Goal: Task Accomplishment & Management: Manage account settings

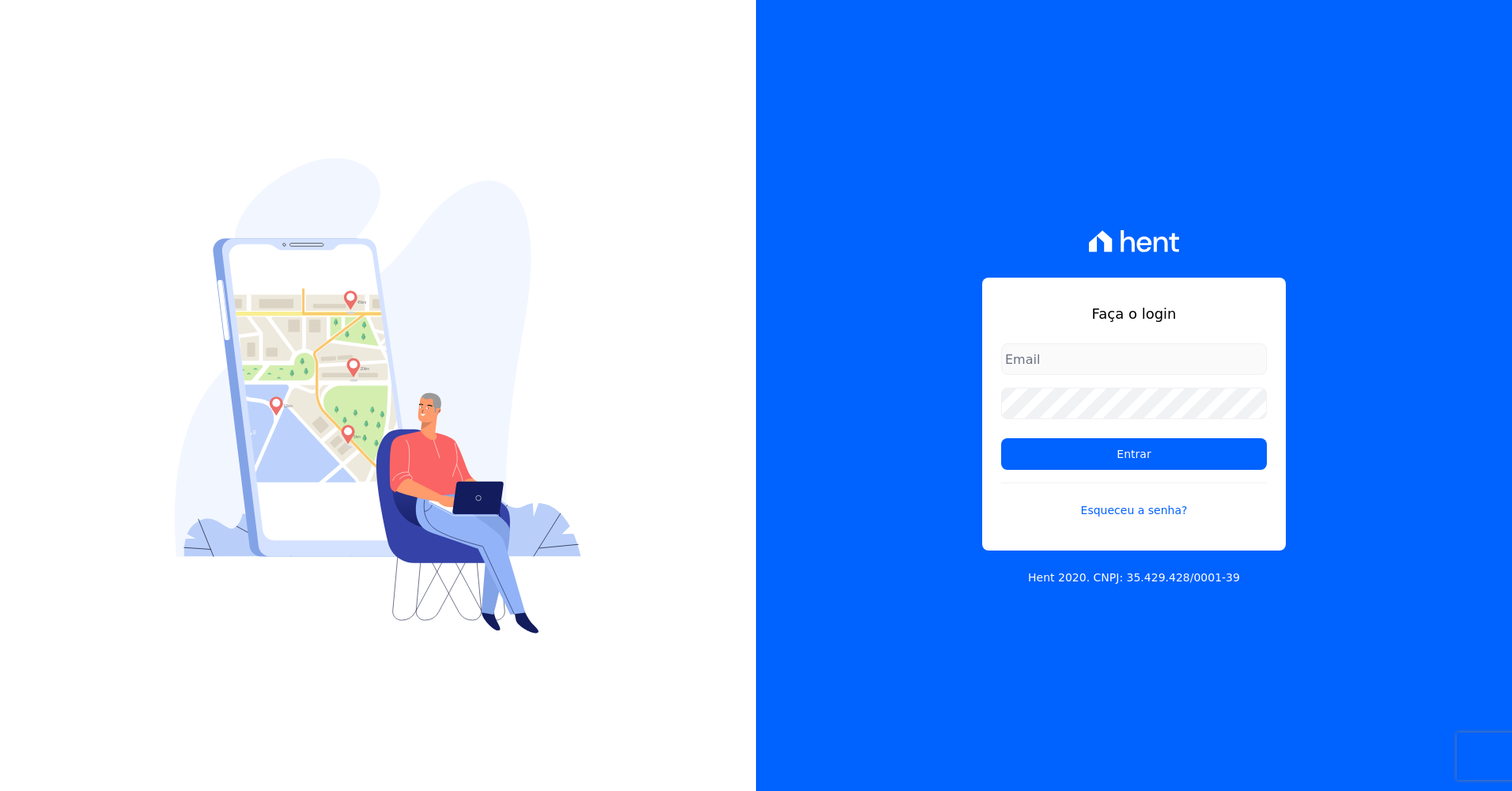
click at [1028, 356] on input "email" at bounding box center [1133, 360] width 266 height 32
type input "[EMAIL_ADDRESS][DOMAIN_NAME]"
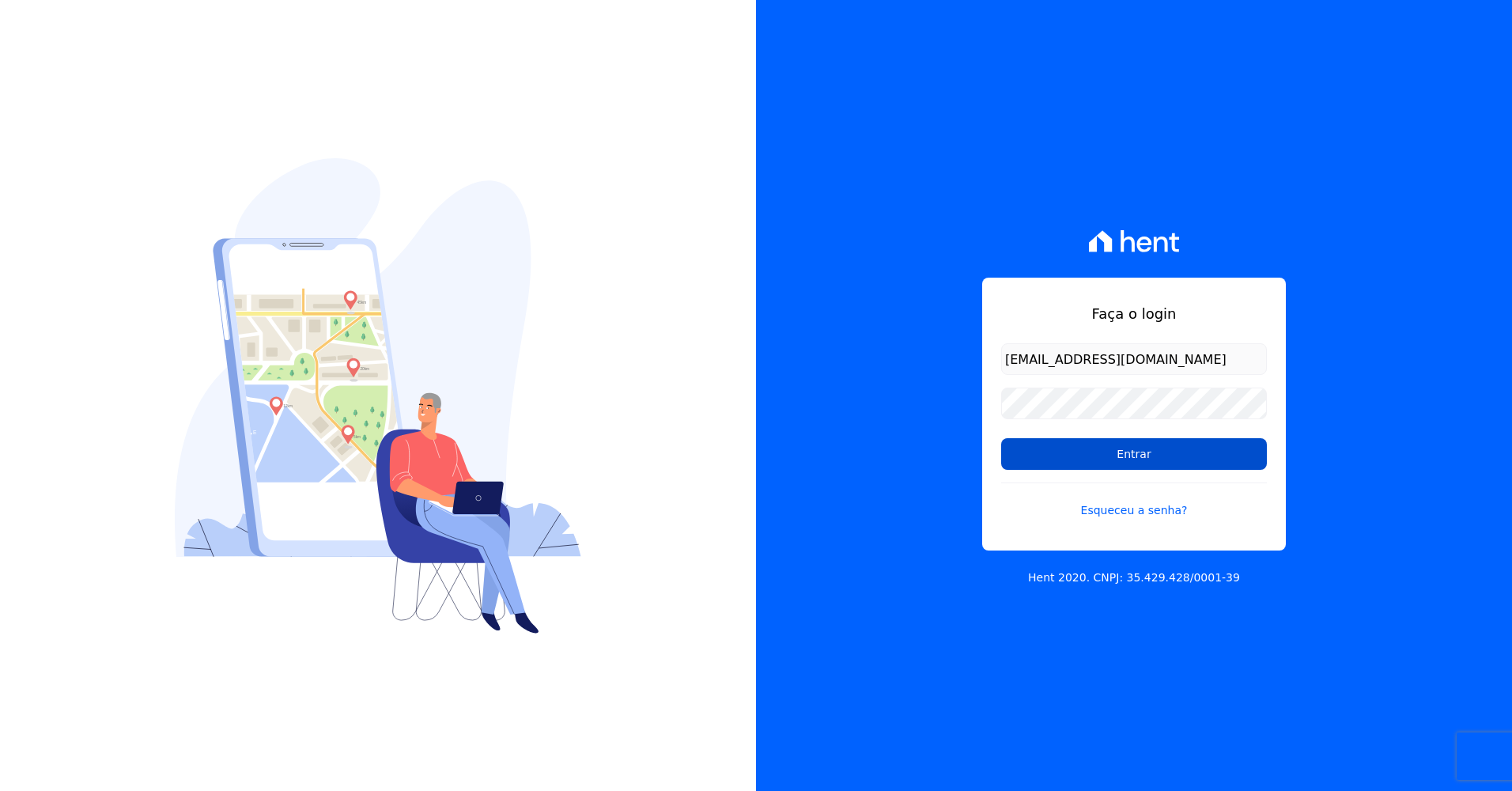
click at [1088, 460] on input "Entrar" at bounding box center [1133, 454] width 266 height 32
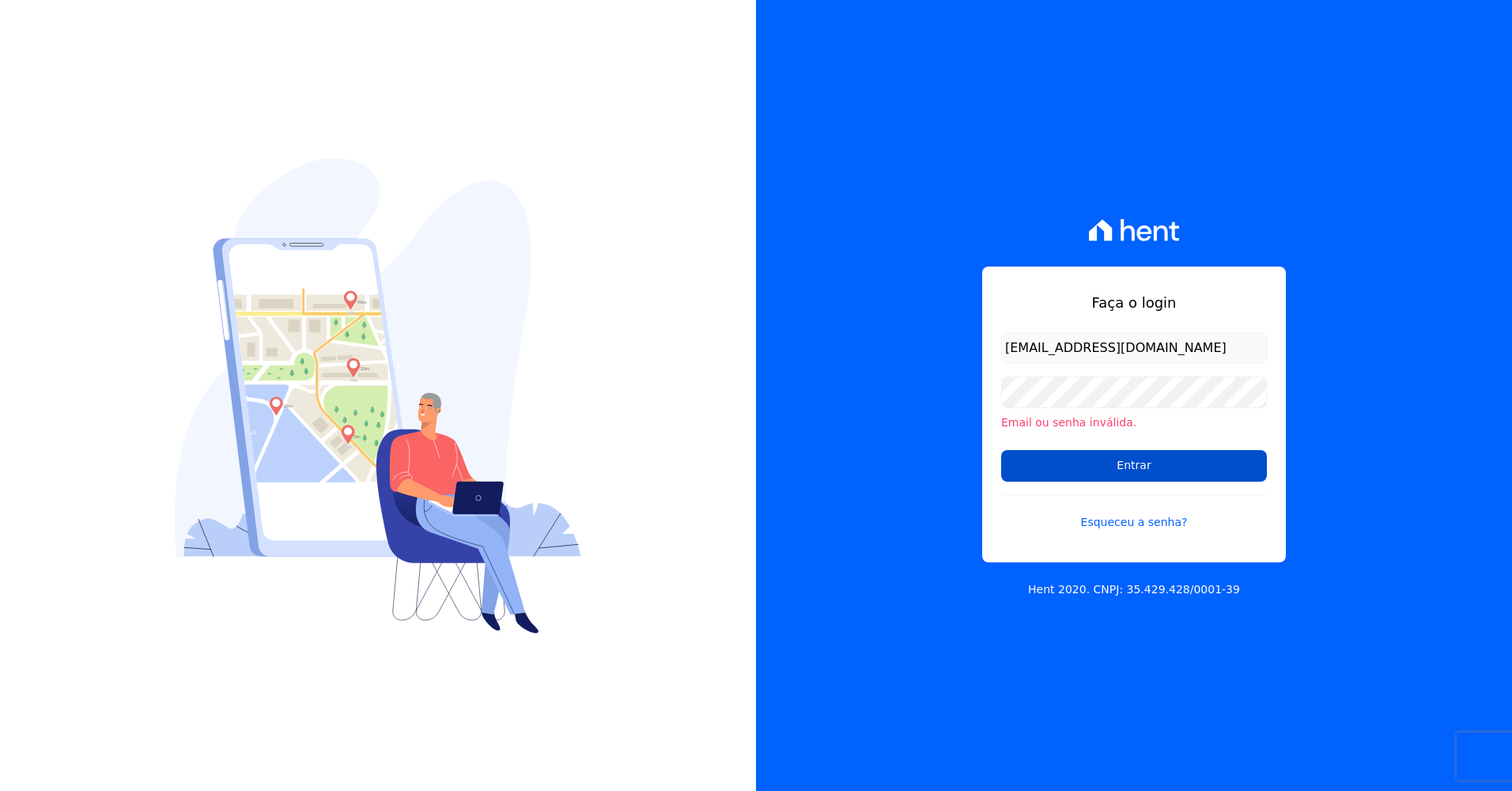
click at [1125, 466] on input "Entrar" at bounding box center [1133, 466] width 266 height 32
click at [1148, 467] on input "Entrar" at bounding box center [1133, 466] width 266 height 32
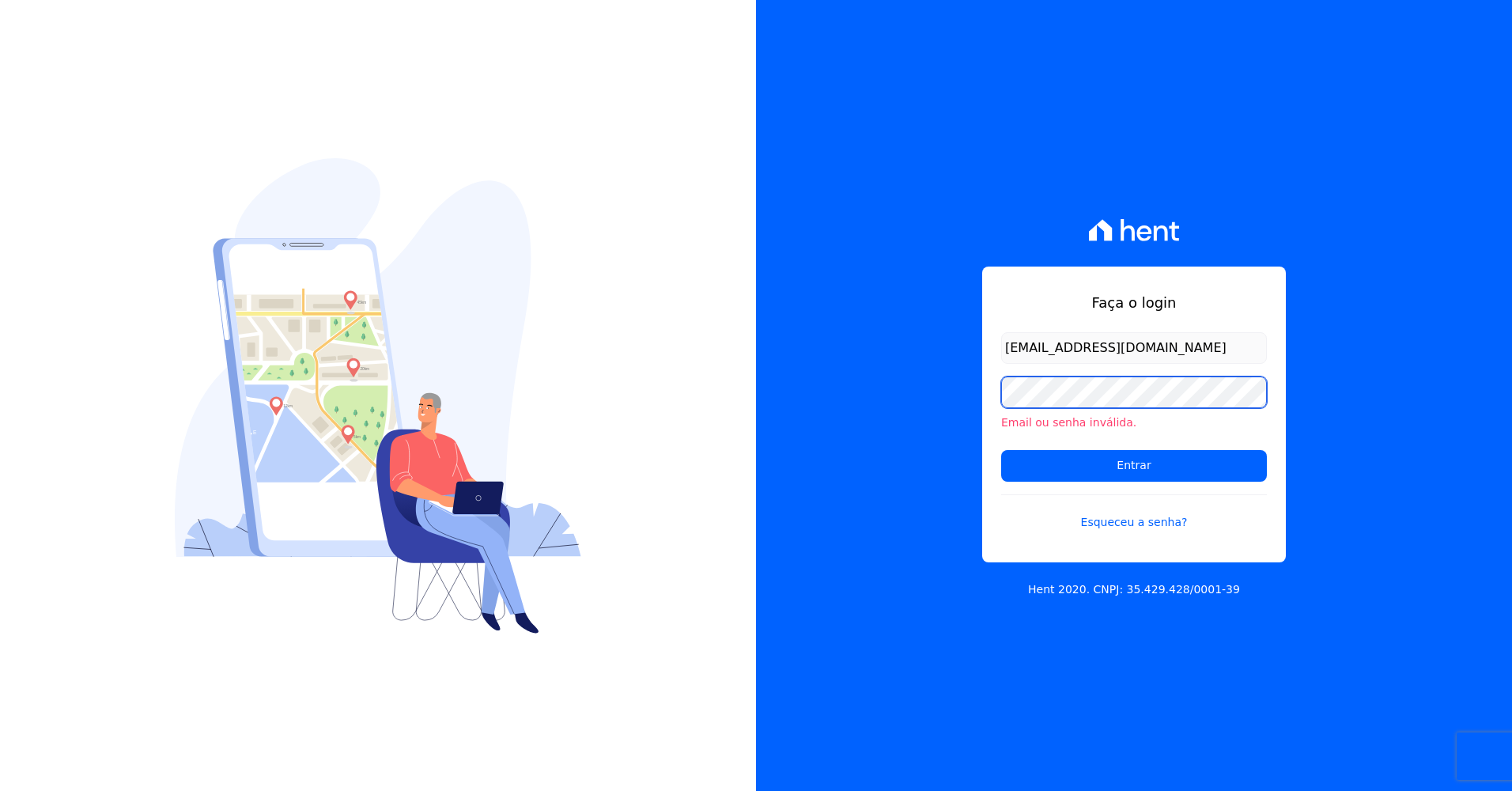
click at [1001, 450] on input "Entrar" at bounding box center [1133, 466] width 266 height 32
click at [1118, 522] on link "Esqueceu a senha?" at bounding box center [1133, 513] width 266 height 37
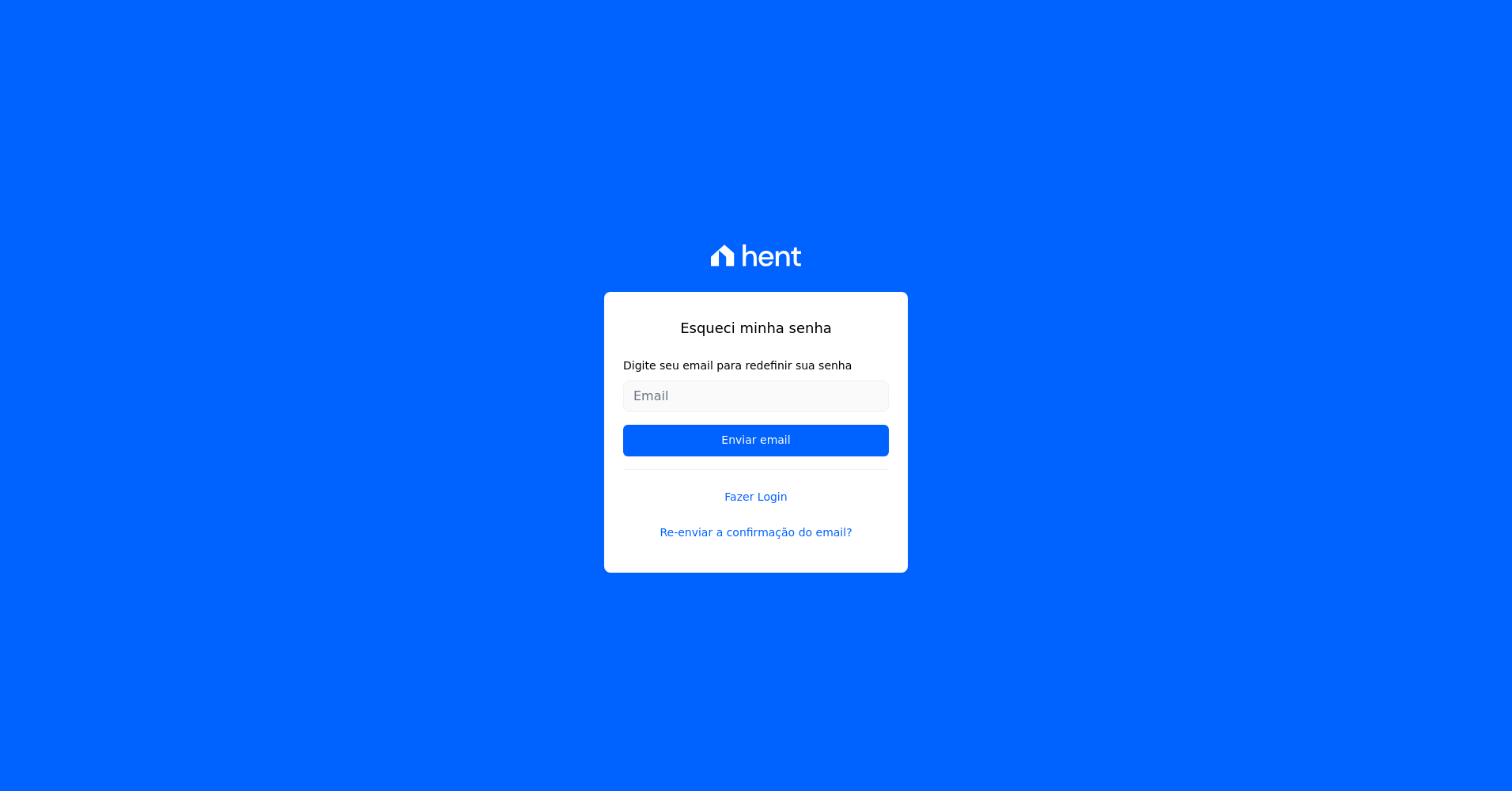
click at [772, 400] on input "Digite seu email para redefinir sua senha" at bounding box center [756, 396] width 266 height 32
click at [667, 401] on input "ane.71s" at bounding box center [756, 396] width 266 height 32
type input "[EMAIL_ADDRESS][DOMAIN_NAME]"
click at [338, 484] on div "Esqueci minha senha Digite seu email para redefinir sua senha ane.71silva@gmail…" at bounding box center [756, 396] width 1512 height 791
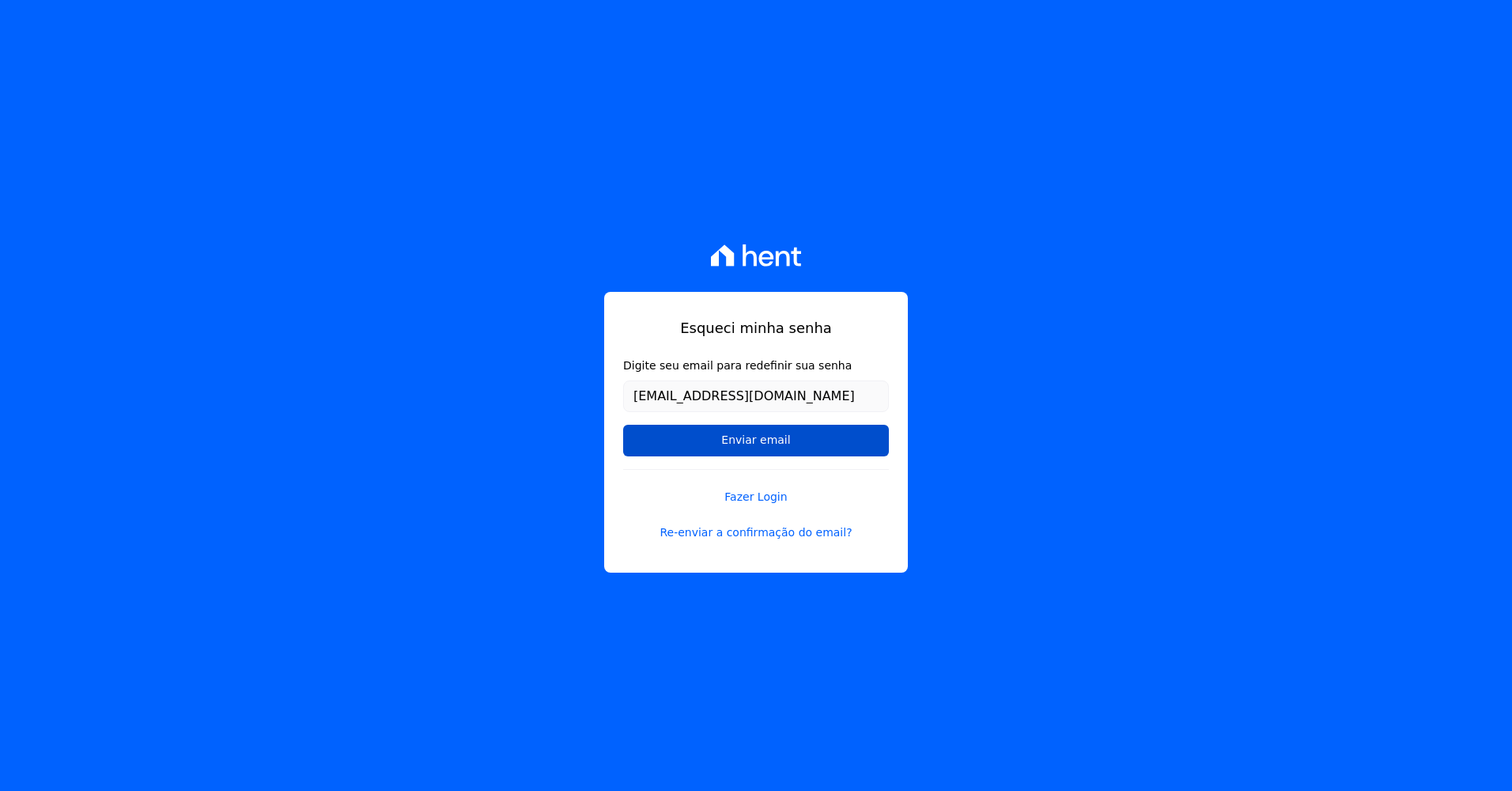
click at [700, 444] on input "Enviar email" at bounding box center [756, 441] width 266 height 32
click at [755, 441] on input "Enviar email" at bounding box center [756, 441] width 266 height 32
click at [756, 441] on input "Enviar email" at bounding box center [756, 441] width 266 height 32
click at [756, 439] on input "Enviar email" at bounding box center [756, 441] width 266 height 32
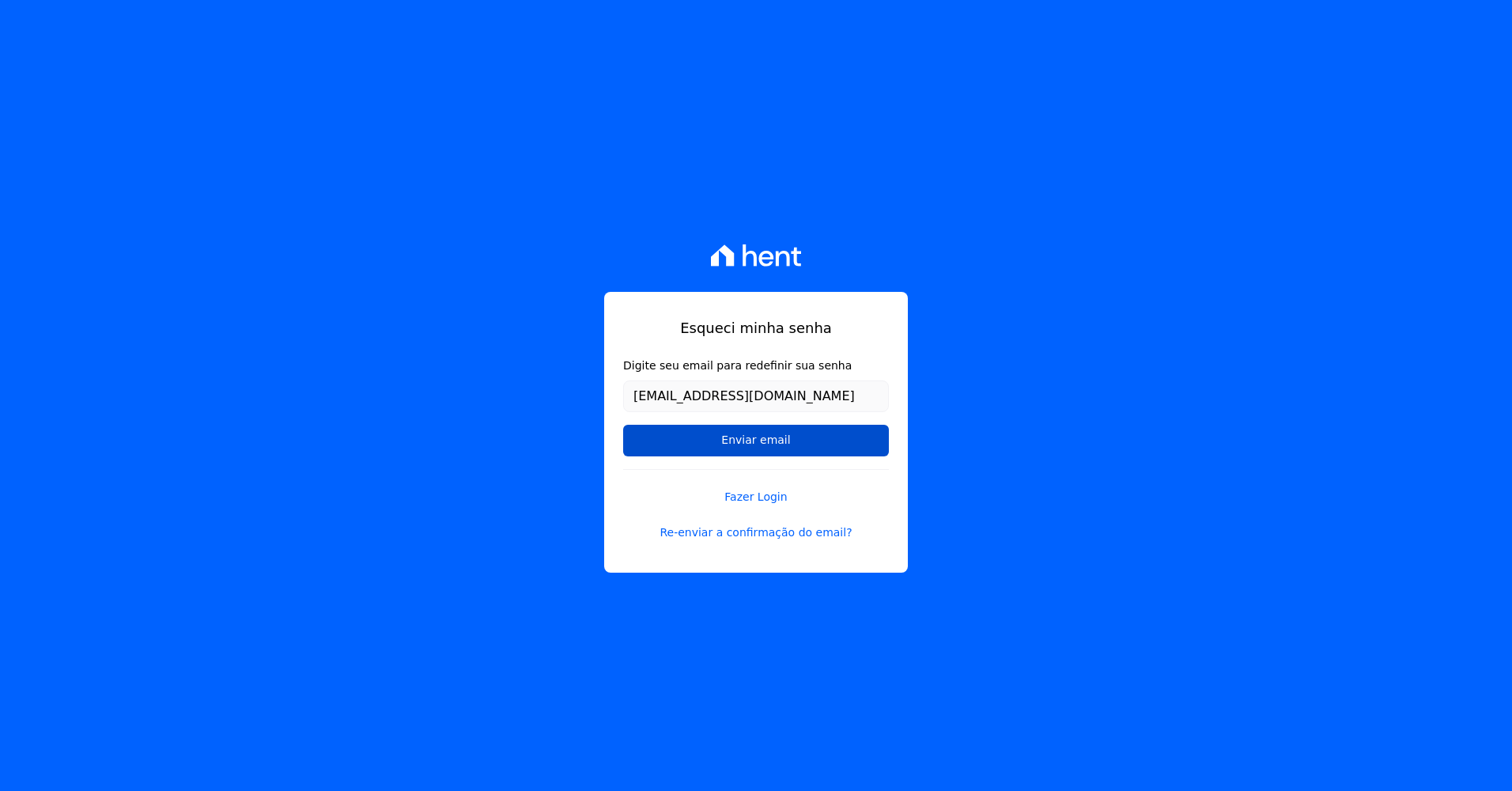
click at [756, 438] on input "Enviar email" at bounding box center [756, 441] width 266 height 32
click at [757, 445] on input "Enviar email" at bounding box center [756, 441] width 266 height 32
click at [774, 442] on input "Enviar email" at bounding box center [756, 441] width 266 height 32
click at [774, 441] on input "Enviar email" at bounding box center [756, 441] width 266 height 32
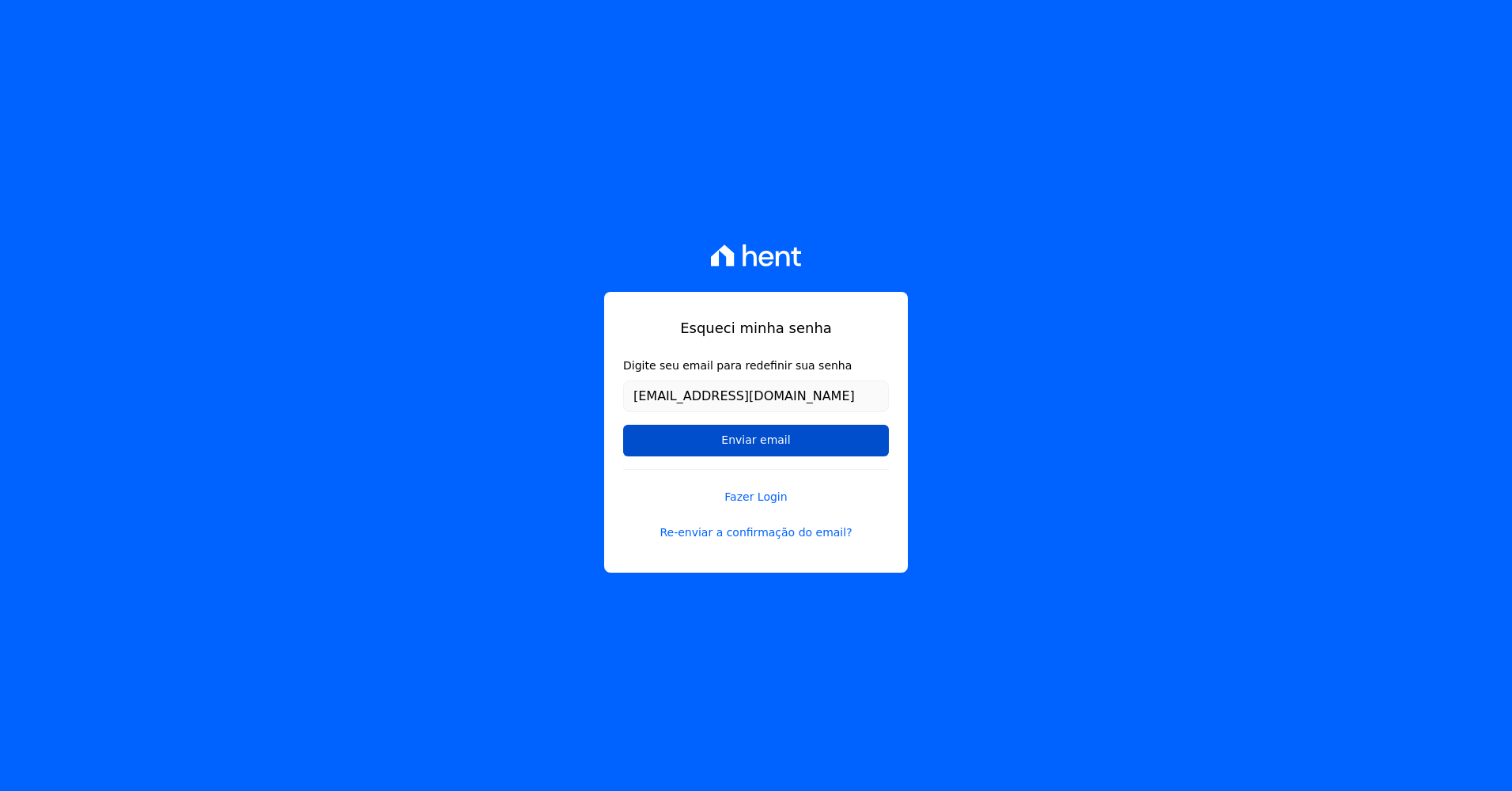
click at [775, 439] on input "Enviar email" at bounding box center [756, 441] width 266 height 32
click at [775, 436] on input "Enviar email" at bounding box center [756, 441] width 266 height 32
click at [777, 436] on input "Enviar email" at bounding box center [756, 441] width 266 height 32
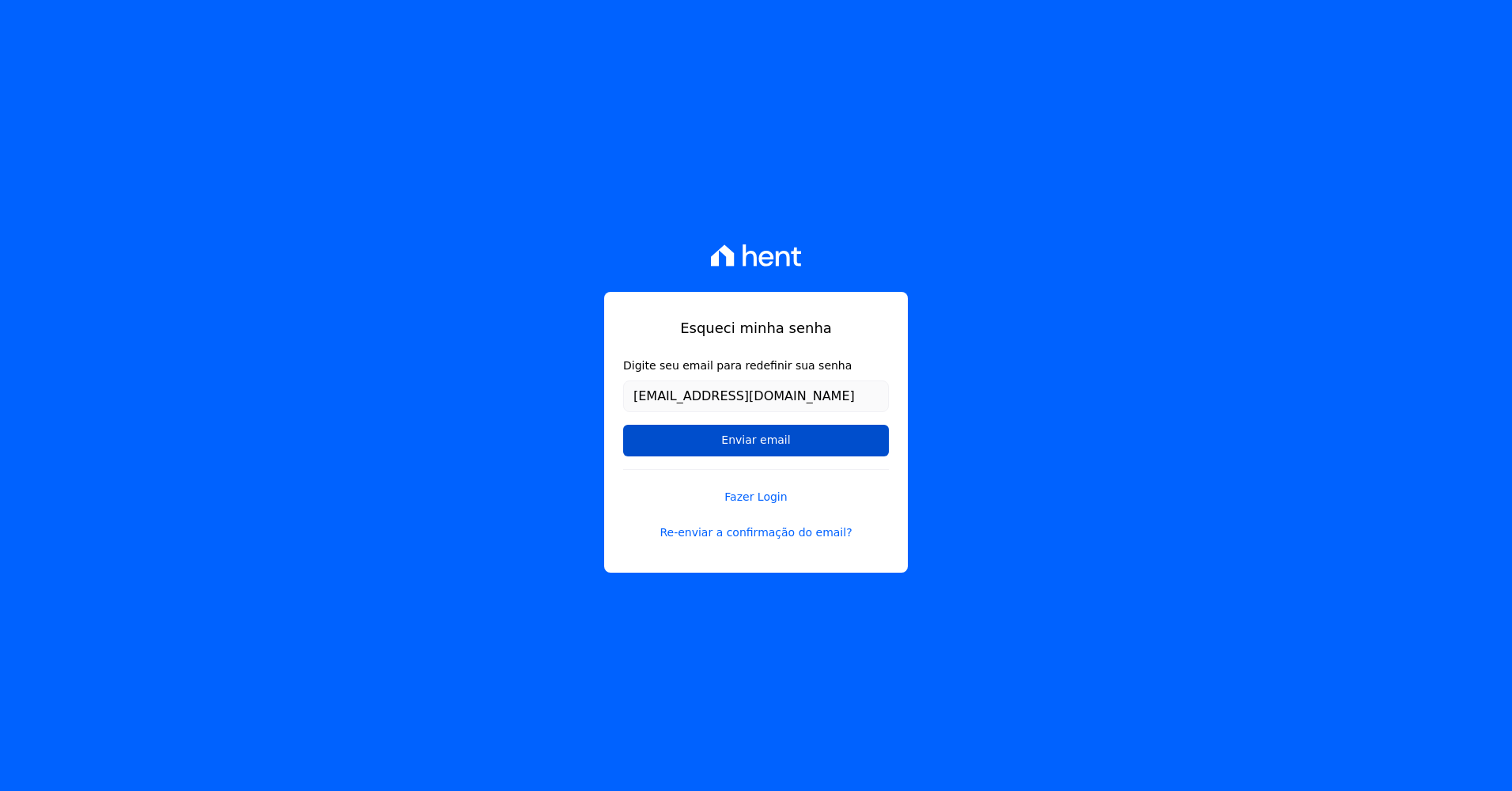
click at [777, 436] on input "Enviar email" at bounding box center [756, 441] width 266 height 32
click at [781, 432] on input "Enviar email" at bounding box center [756, 441] width 266 height 32
click at [781, 433] on input "Enviar email" at bounding box center [756, 441] width 266 height 32
click at [726, 429] on input "Enviar email" at bounding box center [756, 441] width 266 height 32
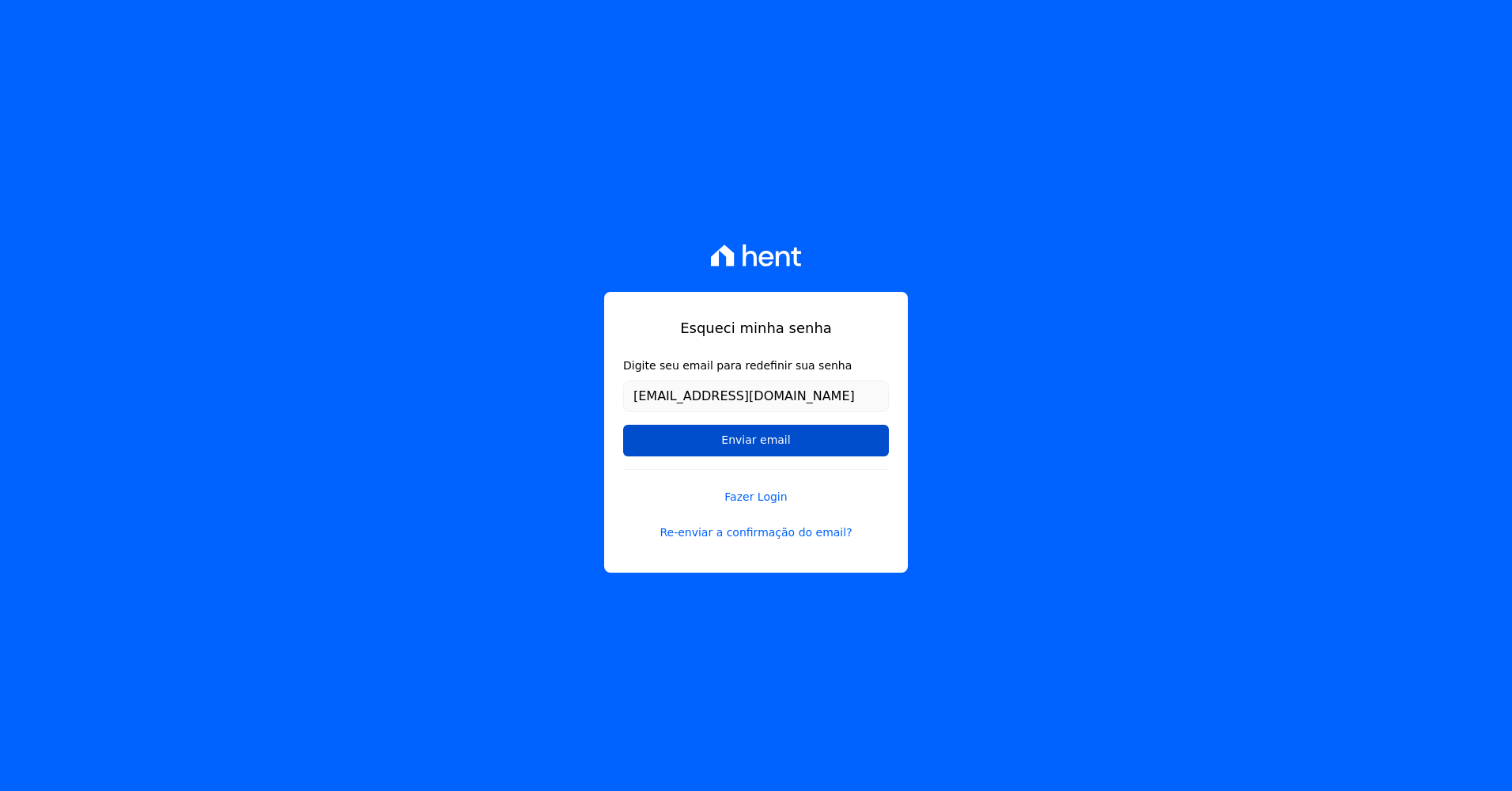
click at [726, 429] on input "Enviar email" at bounding box center [756, 441] width 266 height 32
click at [725, 429] on input "Enviar email" at bounding box center [756, 441] width 266 height 32
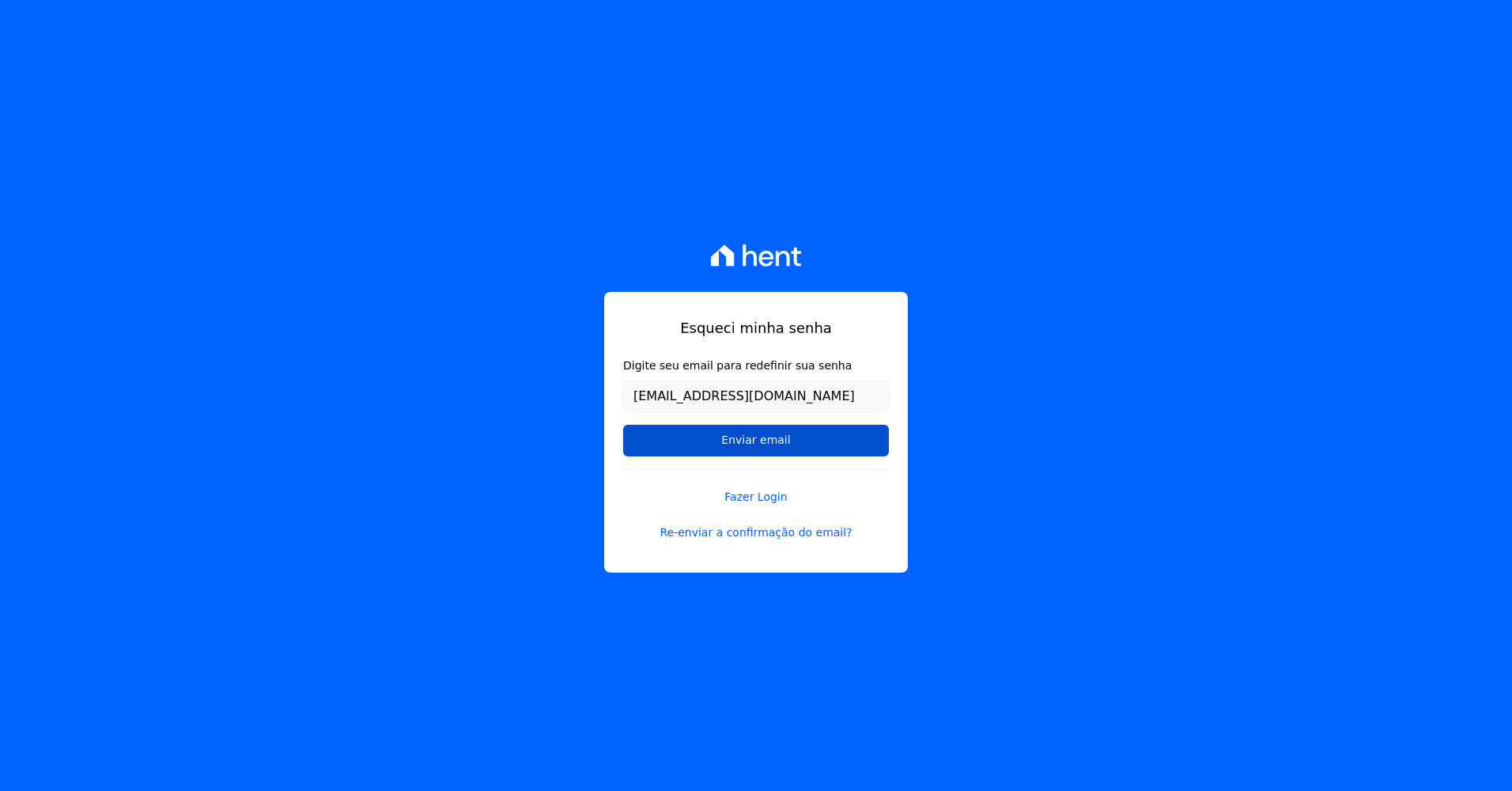
click at [725, 429] on input "Enviar email" at bounding box center [756, 441] width 266 height 32
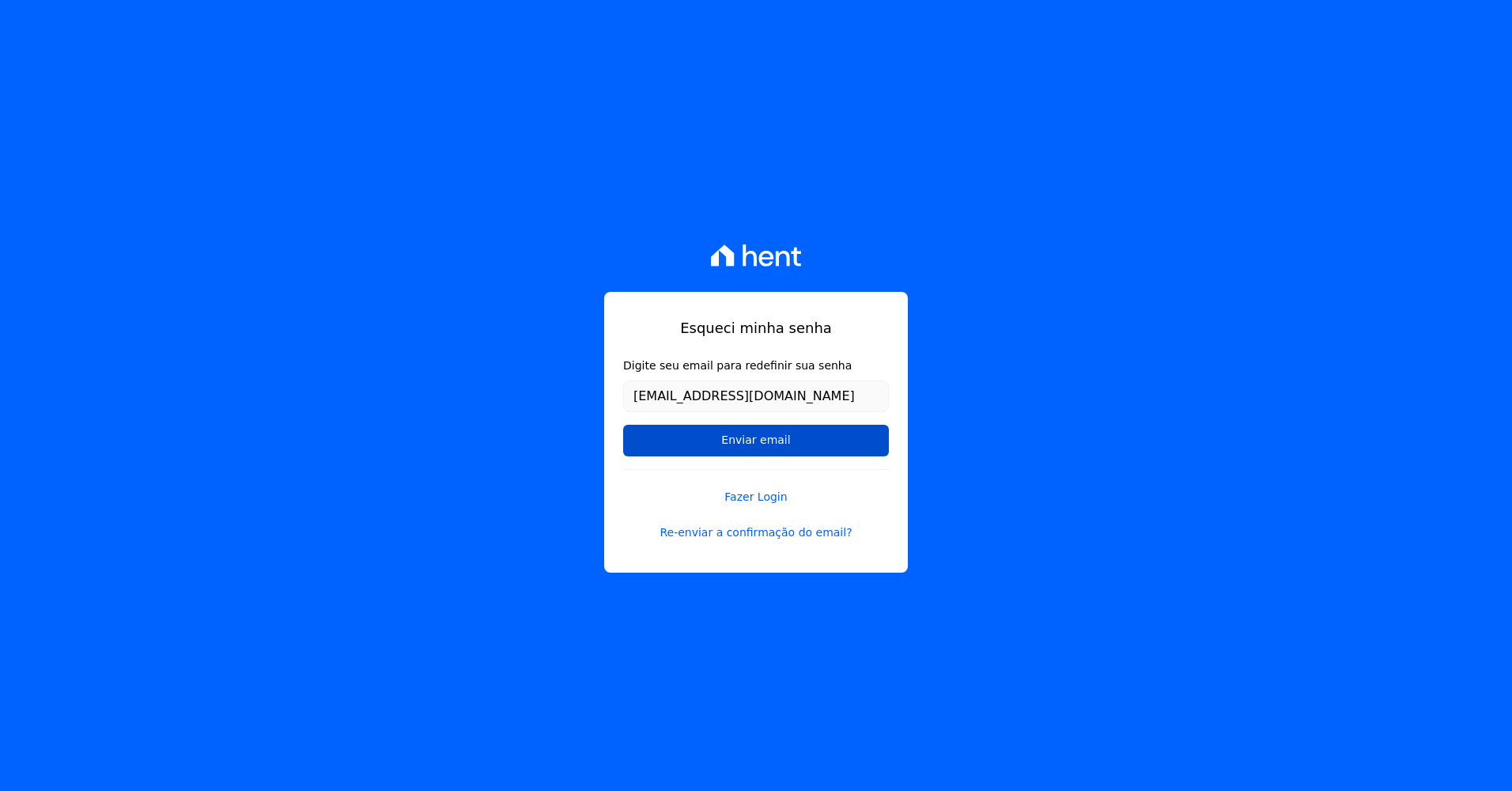
click at [725, 429] on input "Enviar email" at bounding box center [756, 441] width 266 height 32
click at [722, 431] on input "Enviar email" at bounding box center [756, 441] width 266 height 32
click at [701, 445] on input "Enviar email" at bounding box center [756, 441] width 266 height 32
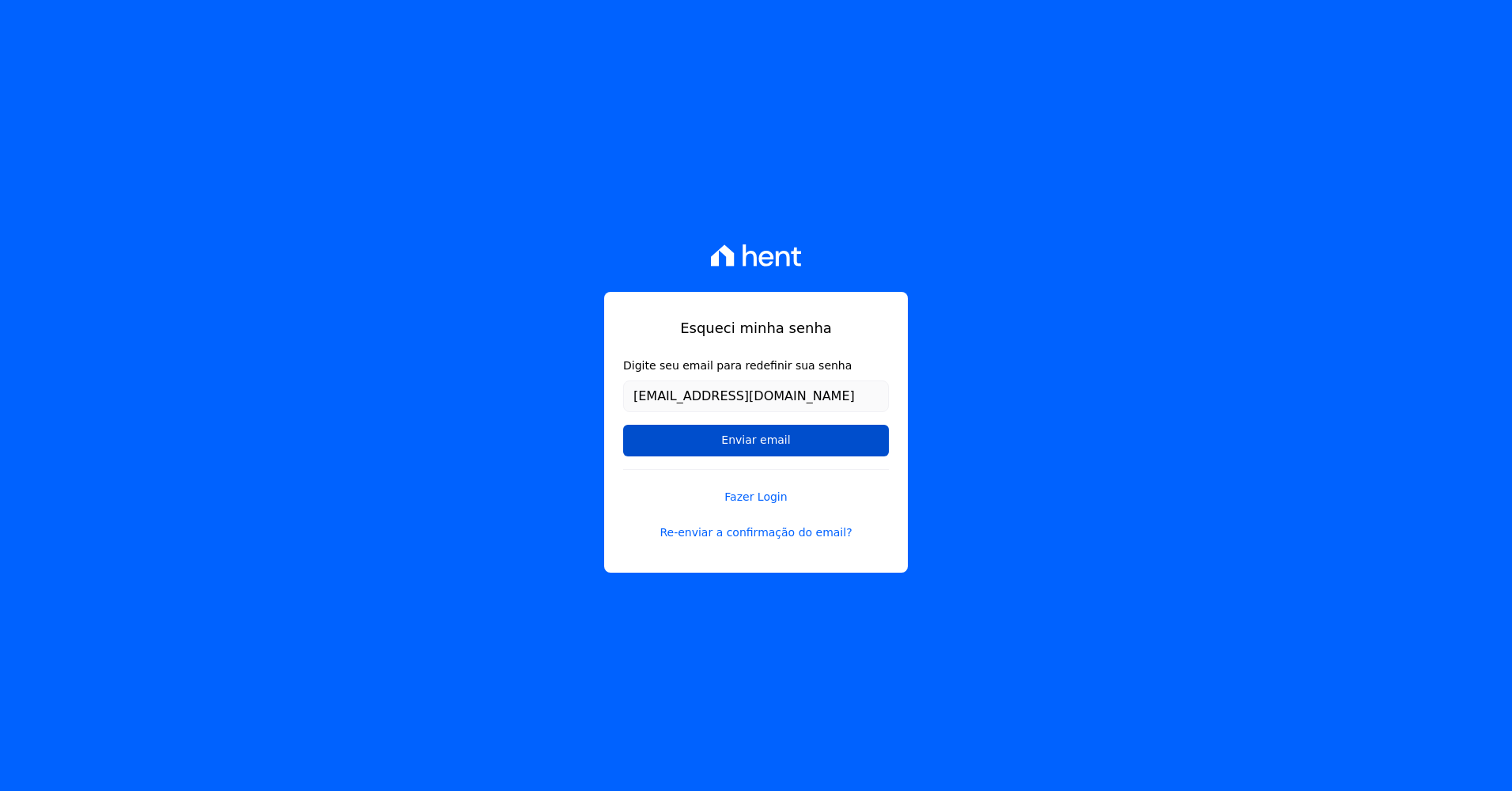
click at [742, 447] on input "Enviar email" at bounding box center [756, 441] width 266 height 32
click at [736, 499] on link "Fazer Login" at bounding box center [756, 488] width 266 height 37
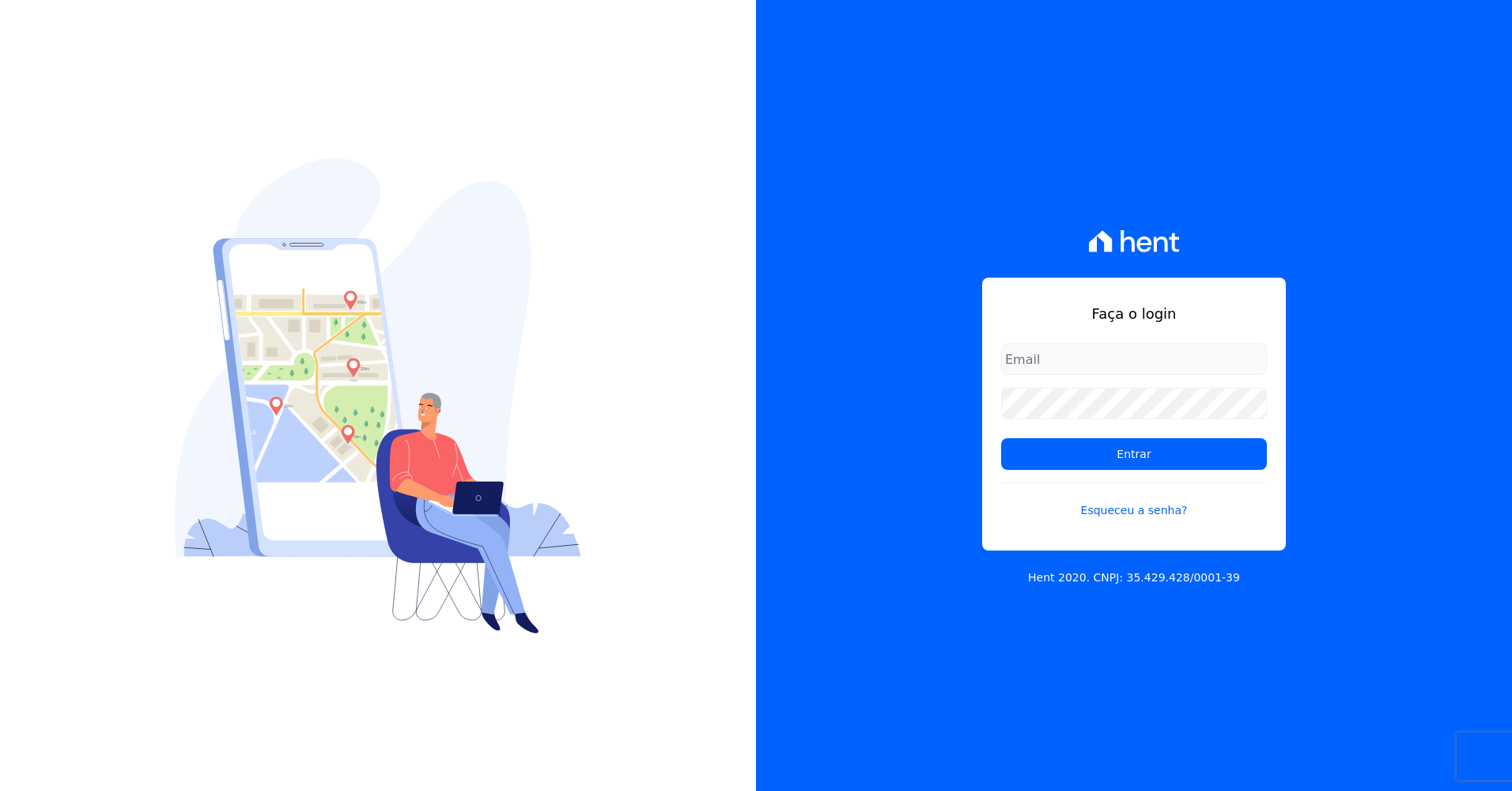
click at [1053, 367] on input "email" at bounding box center [1133, 360] width 266 height 32
type input "[EMAIL_ADDRESS][DOMAIN_NAME]"
click at [1001, 438] on input "Entrar" at bounding box center [1133, 454] width 266 height 32
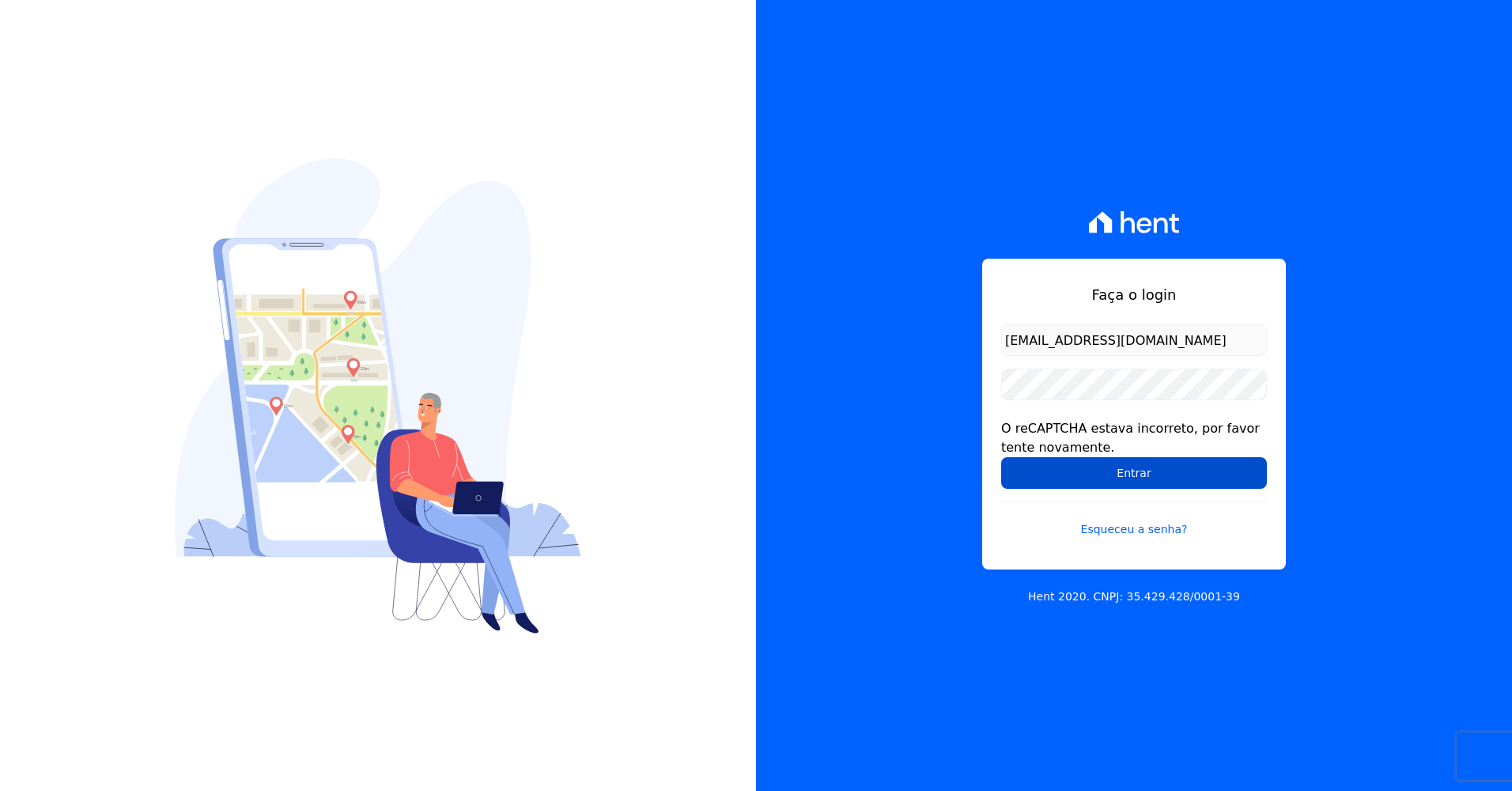
click at [1141, 481] on input "Entrar" at bounding box center [1133, 473] width 266 height 32
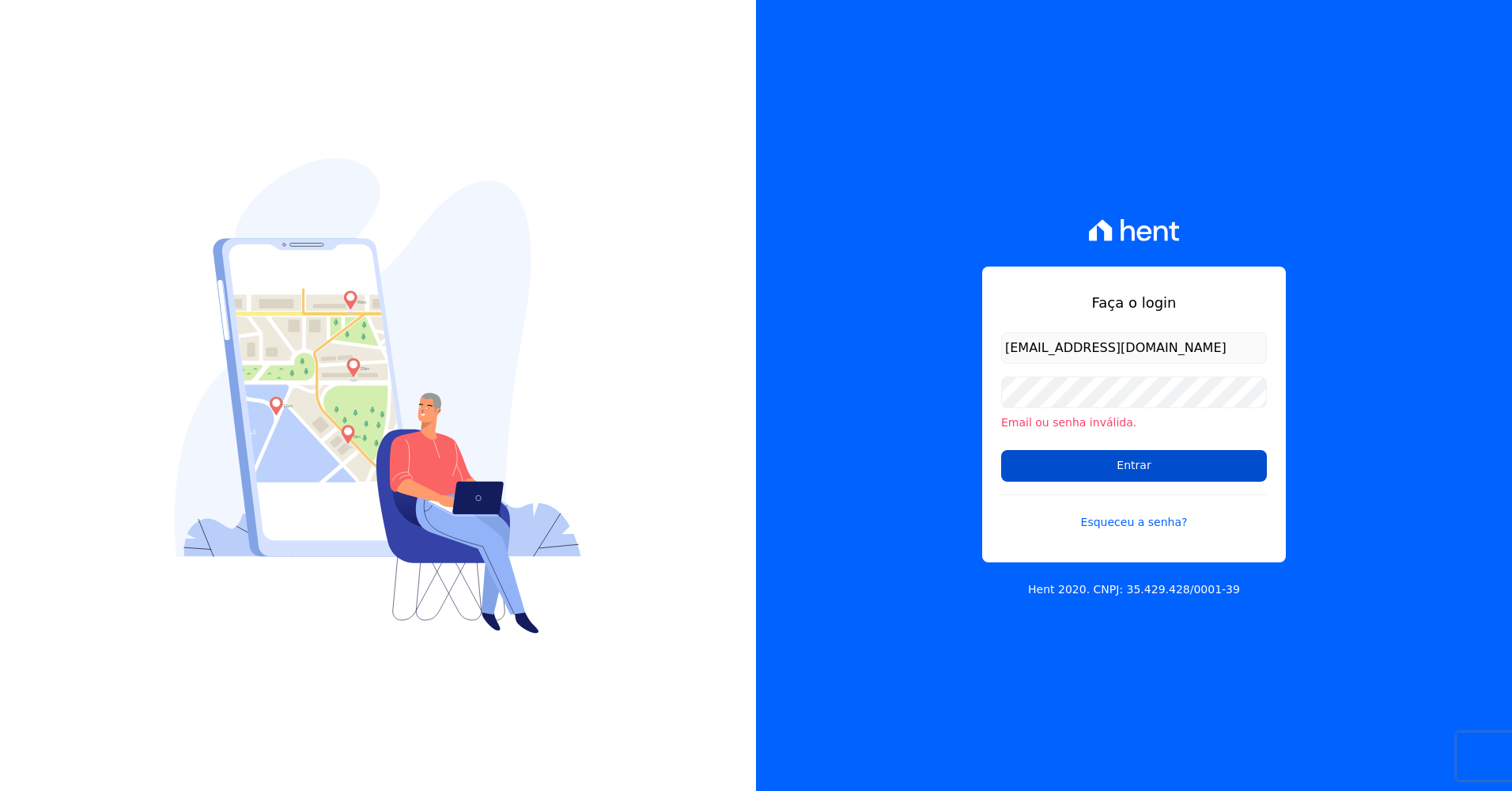
click at [1116, 474] on input "Entrar" at bounding box center [1133, 466] width 266 height 32
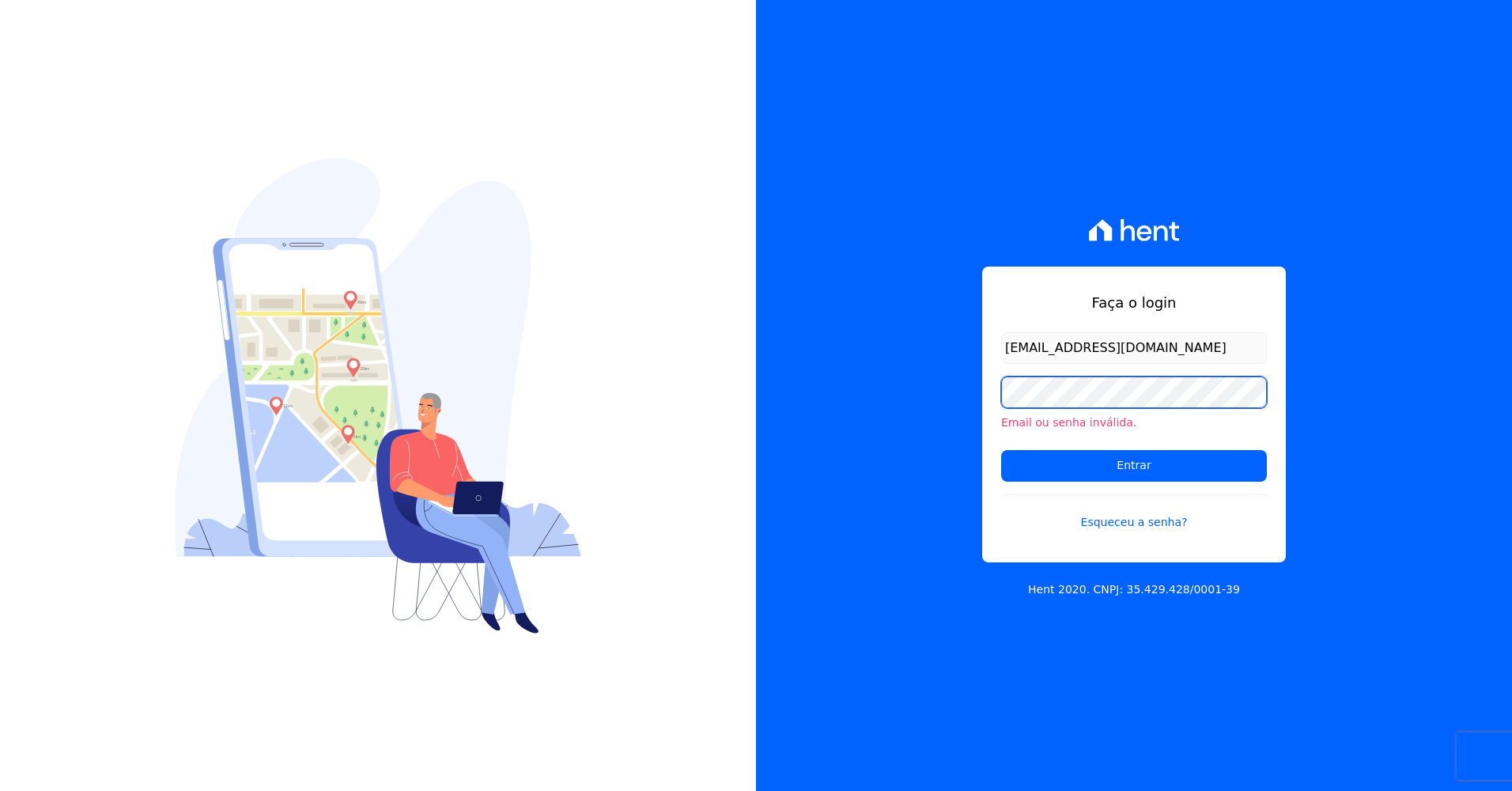
click at [1001, 450] on input "Entrar" at bounding box center [1133, 466] width 266 height 32
click at [1110, 527] on link "Esqueceu a senha?" at bounding box center [1133, 513] width 266 height 37
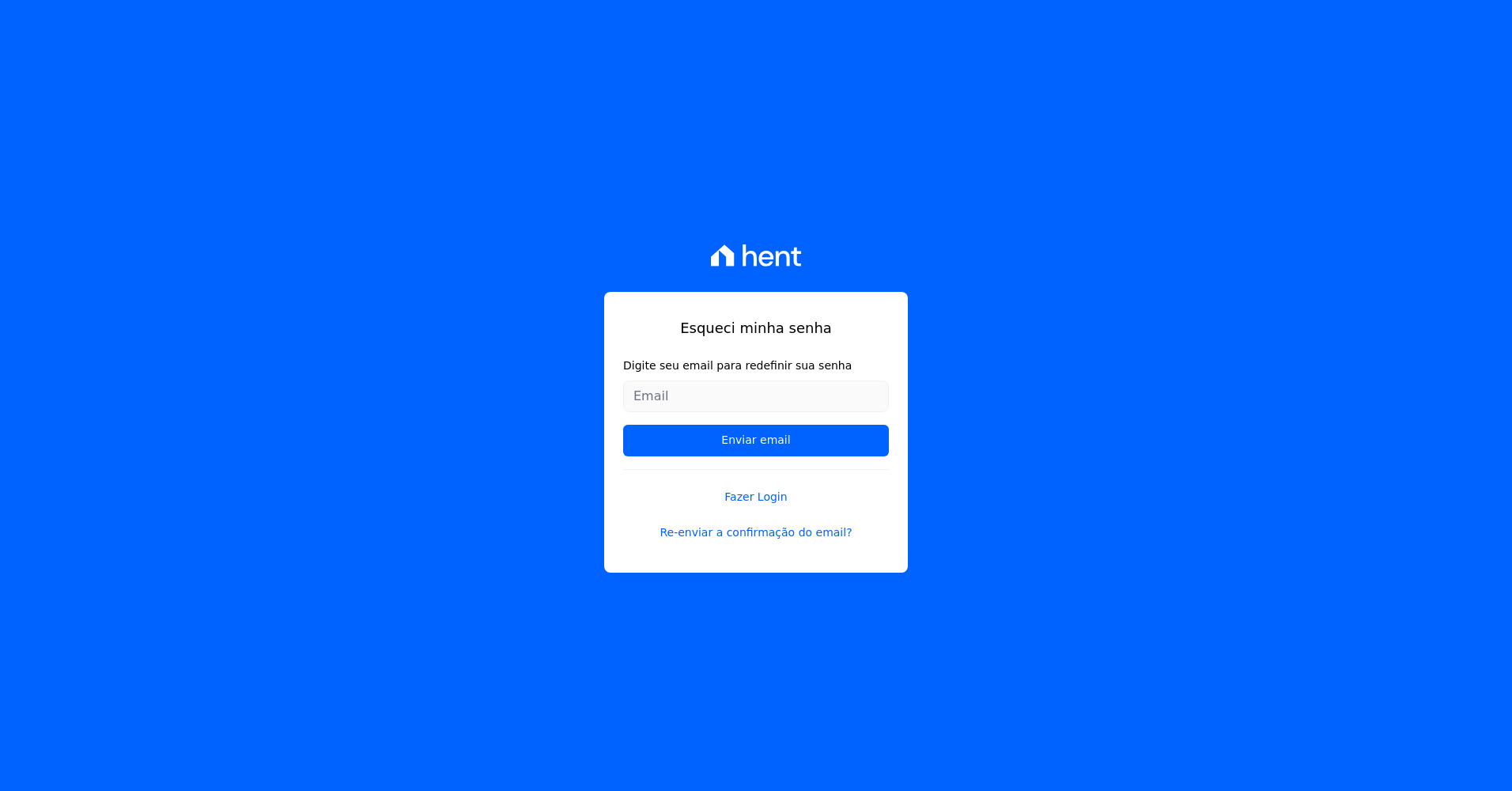
click at [681, 385] on input "Digite seu email para redefinir sua senha" at bounding box center [756, 396] width 266 height 32
type input "[EMAIL_ADDRESS][DOMAIN_NAME]"
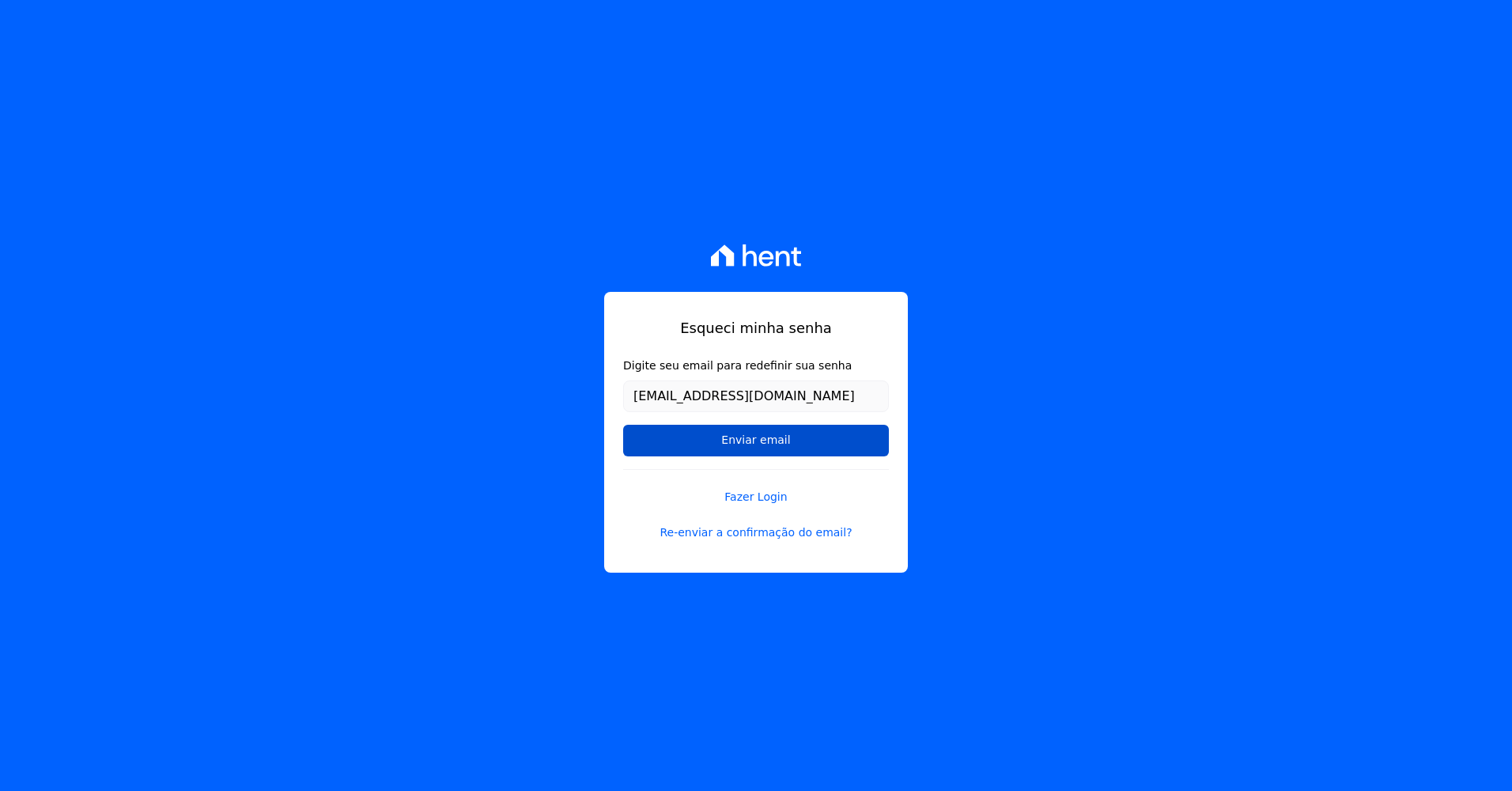
click at [704, 455] on input "Enviar email" at bounding box center [756, 441] width 266 height 32
click at [715, 445] on input "Enviar email" at bounding box center [756, 441] width 266 height 32
click at [712, 445] on input "Enviar email" at bounding box center [756, 441] width 266 height 32
click at [715, 412] on form "Digite seu email para redefinir sua senha ane.71silva@gmail.com Enviar email" at bounding box center [756, 413] width 266 height 111
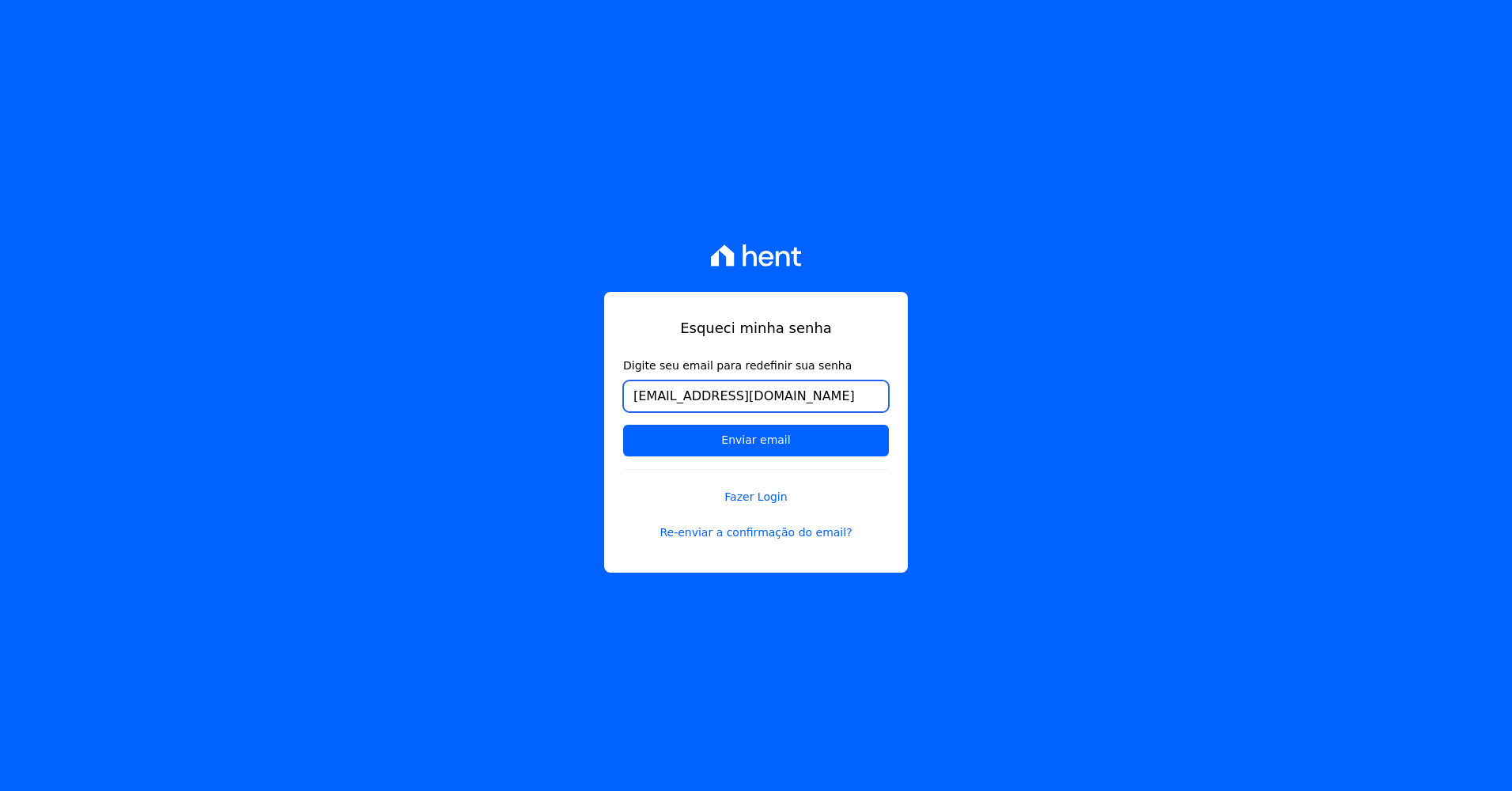
click at [724, 415] on form "Digite seu email para redefinir sua senha ane.71silva@gmail.com Enviar email" at bounding box center [756, 413] width 266 height 111
click at [568, 424] on div "Esqueci minha senha Digite seu email para redefinir sua senha ane.71silva@gmail…" at bounding box center [756, 396] width 1512 height 791
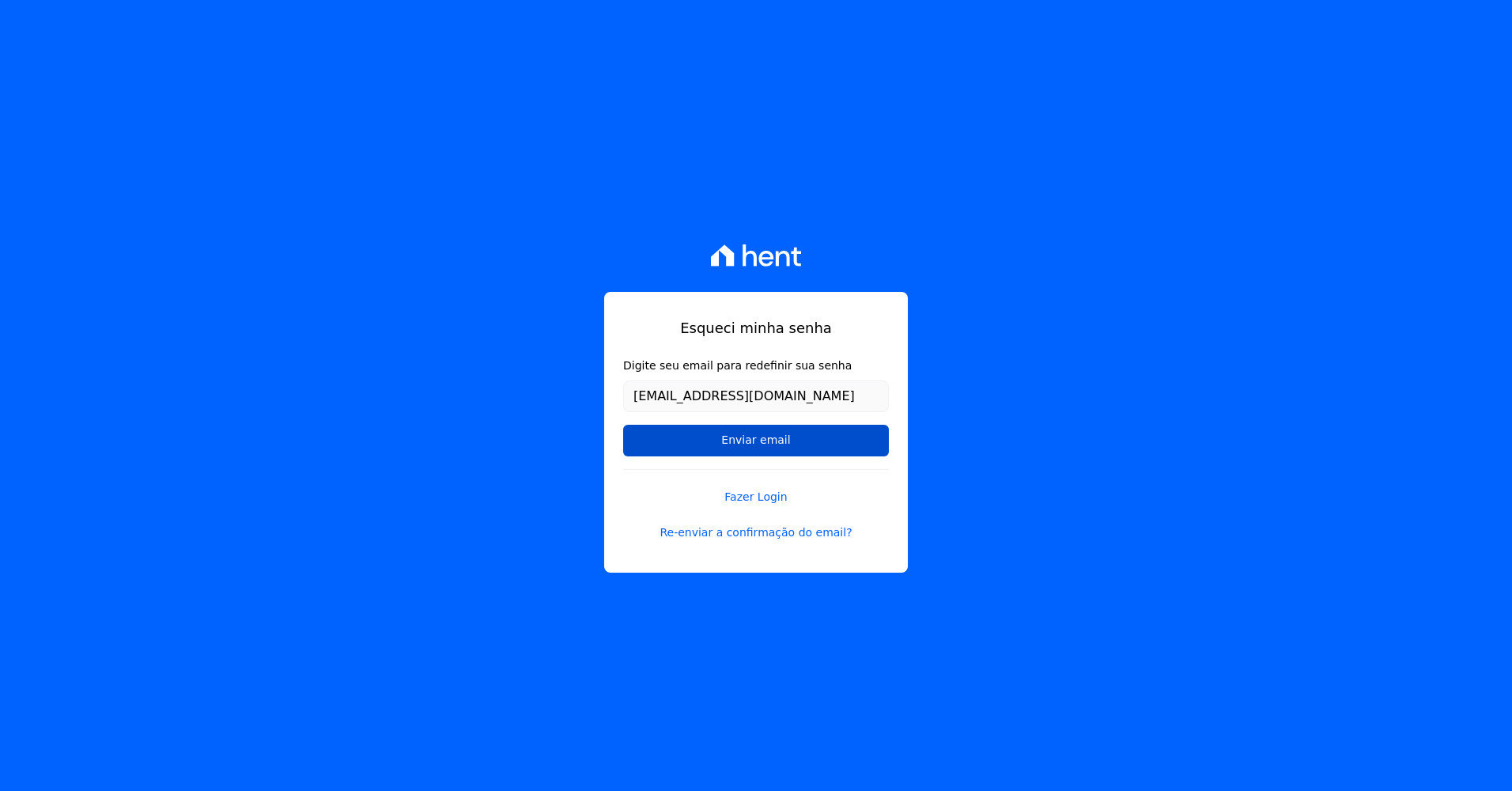
click at [729, 443] on input "Enviar email" at bounding box center [756, 441] width 266 height 32
click at [731, 440] on input "Enviar email" at bounding box center [756, 441] width 266 height 32
click at [731, 439] on input "Enviar email" at bounding box center [756, 441] width 266 height 32
click at [732, 438] on input "Enviar email" at bounding box center [756, 441] width 266 height 32
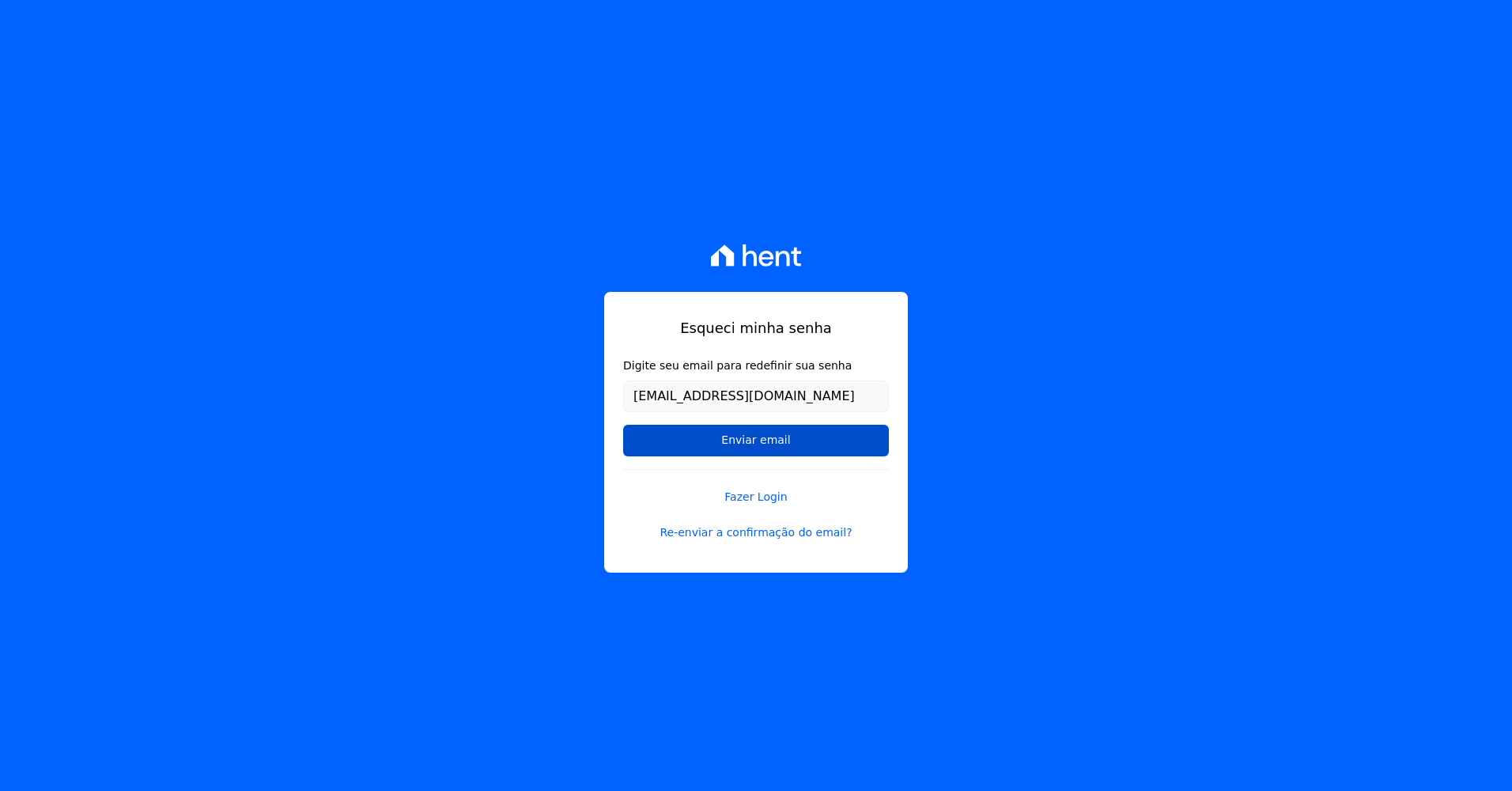
click at [732, 438] on input "Enviar email" at bounding box center [756, 441] width 266 height 32
click at [770, 433] on input "Enviar email" at bounding box center [756, 441] width 266 height 32
click at [756, 440] on input "Enviar email" at bounding box center [756, 441] width 266 height 32
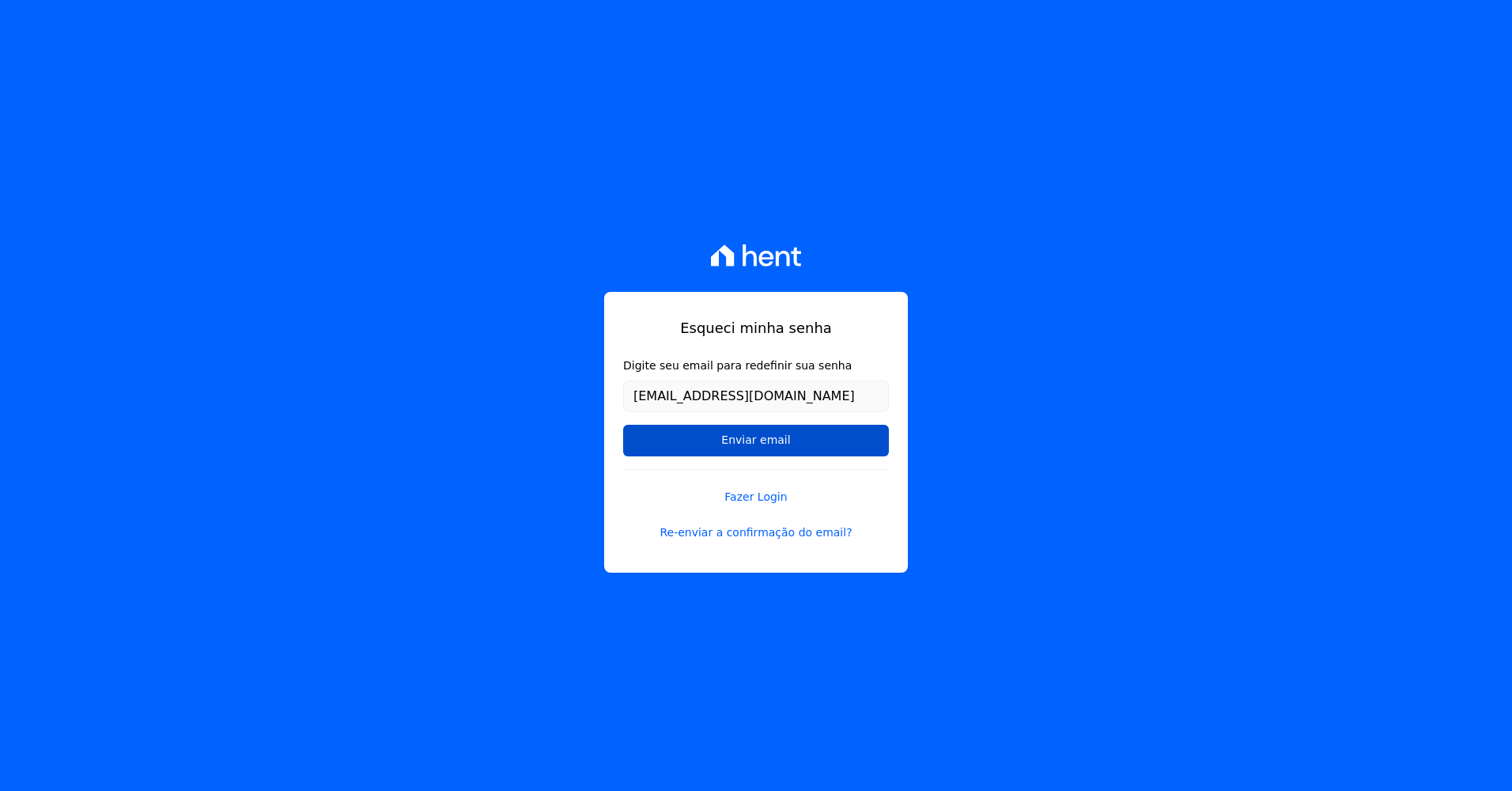
click at [756, 440] on input "Enviar email" at bounding box center [756, 441] width 266 height 32
click at [753, 445] on input "Enviar email" at bounding box center [756, 441] width 266 height 32
click at [750, 447] on input "Enviar email" at bounding box center [756, 441] width 266 height 32
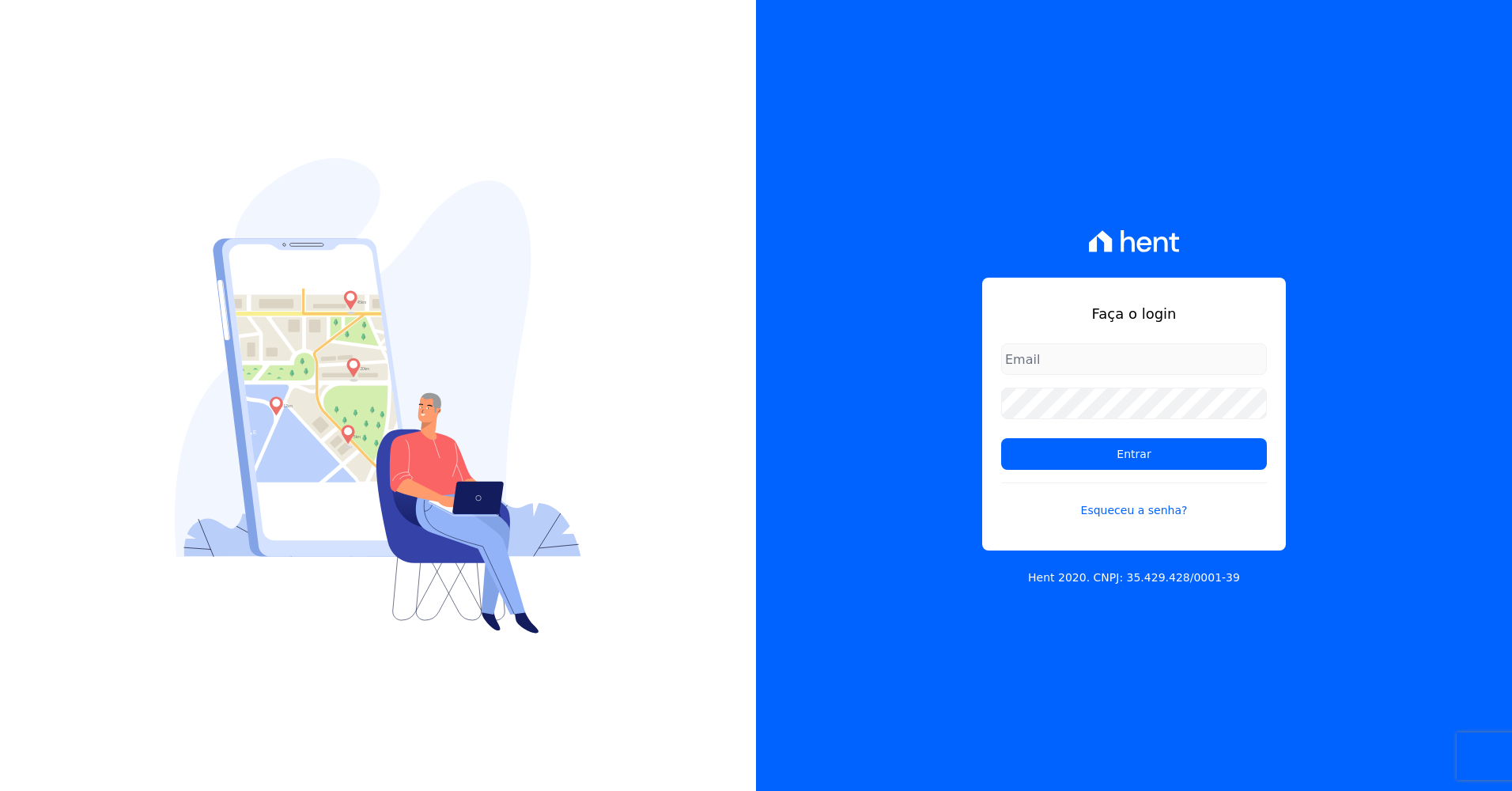
click at [1047, 346] on input "email" at bounding box center [1133, 360] width 266 height 32
type input "[EMAIL_ADDRESS][DOMAIN_NAME]"
click at [1001, 438] on input "Entrar" at bounding box center [1133, 454] width 266 height 32
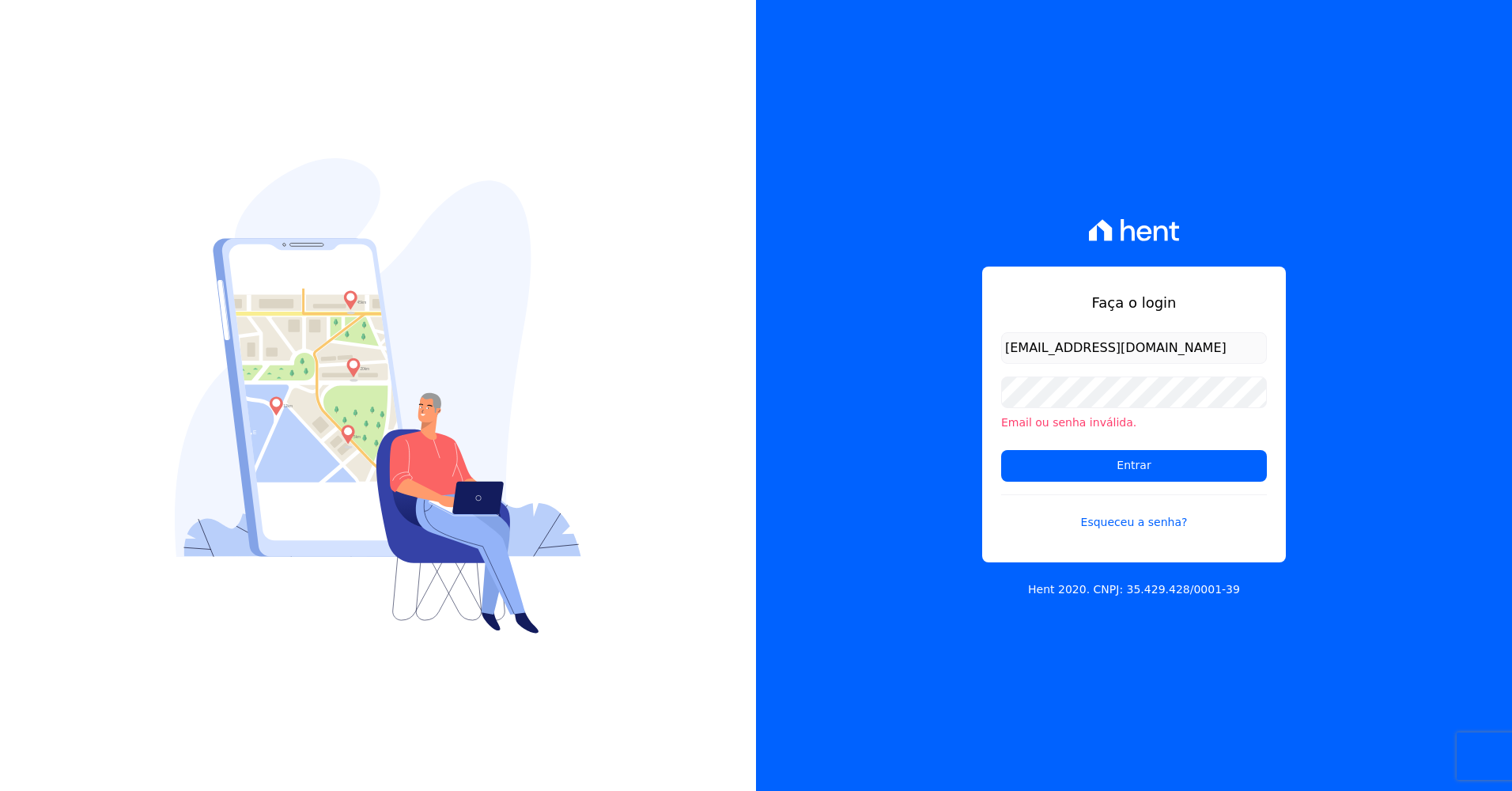
type input "[EMAIL_ADDRESS][DOMAIN_NAME]"
click at [1001, 450] on input "Entrar" at bounding box center [1133, 466] width 266 height 32
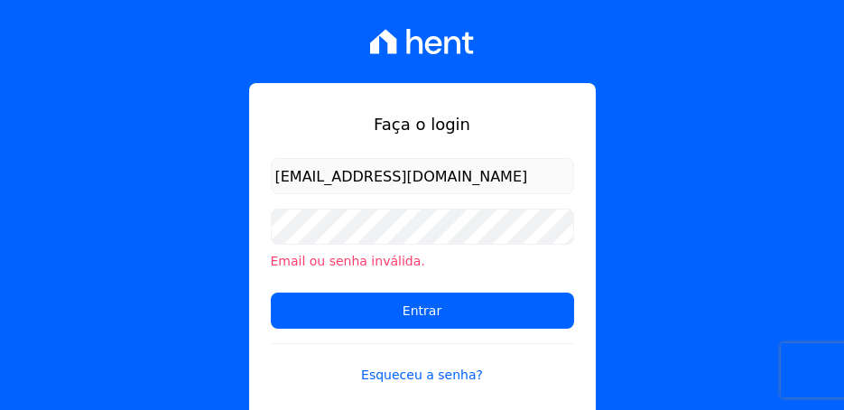
click at [722, 182] on div "Faça o login ane.71silva@gmail.com Email ou senha inválida. Entrar Esqueceu a s…" at bounding box center [422, 205] width 844 height 410
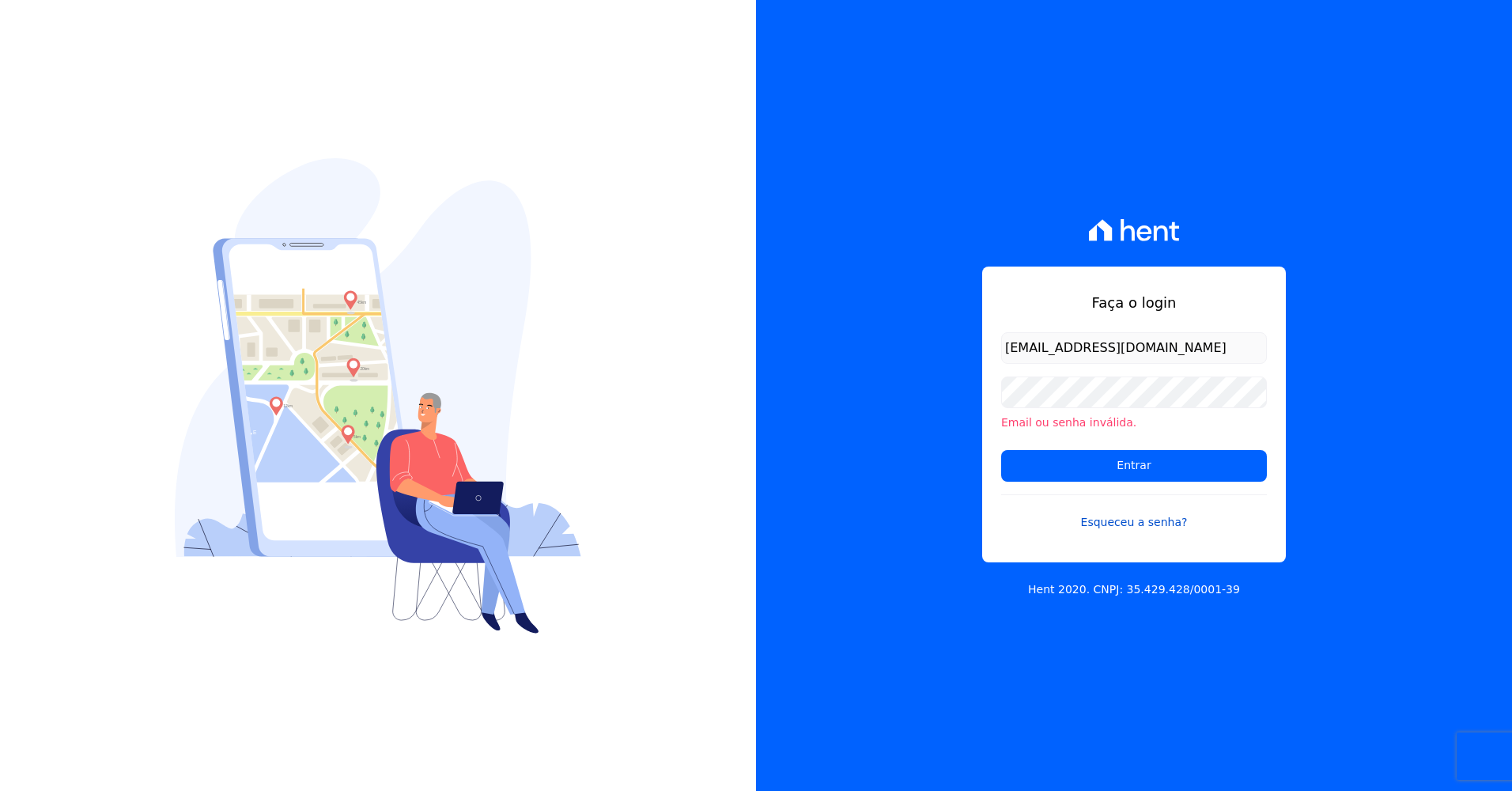
click at [1154, 520] on link "Esqueceu a senha?" at bounding box center [1133, 513] width 266 height 37
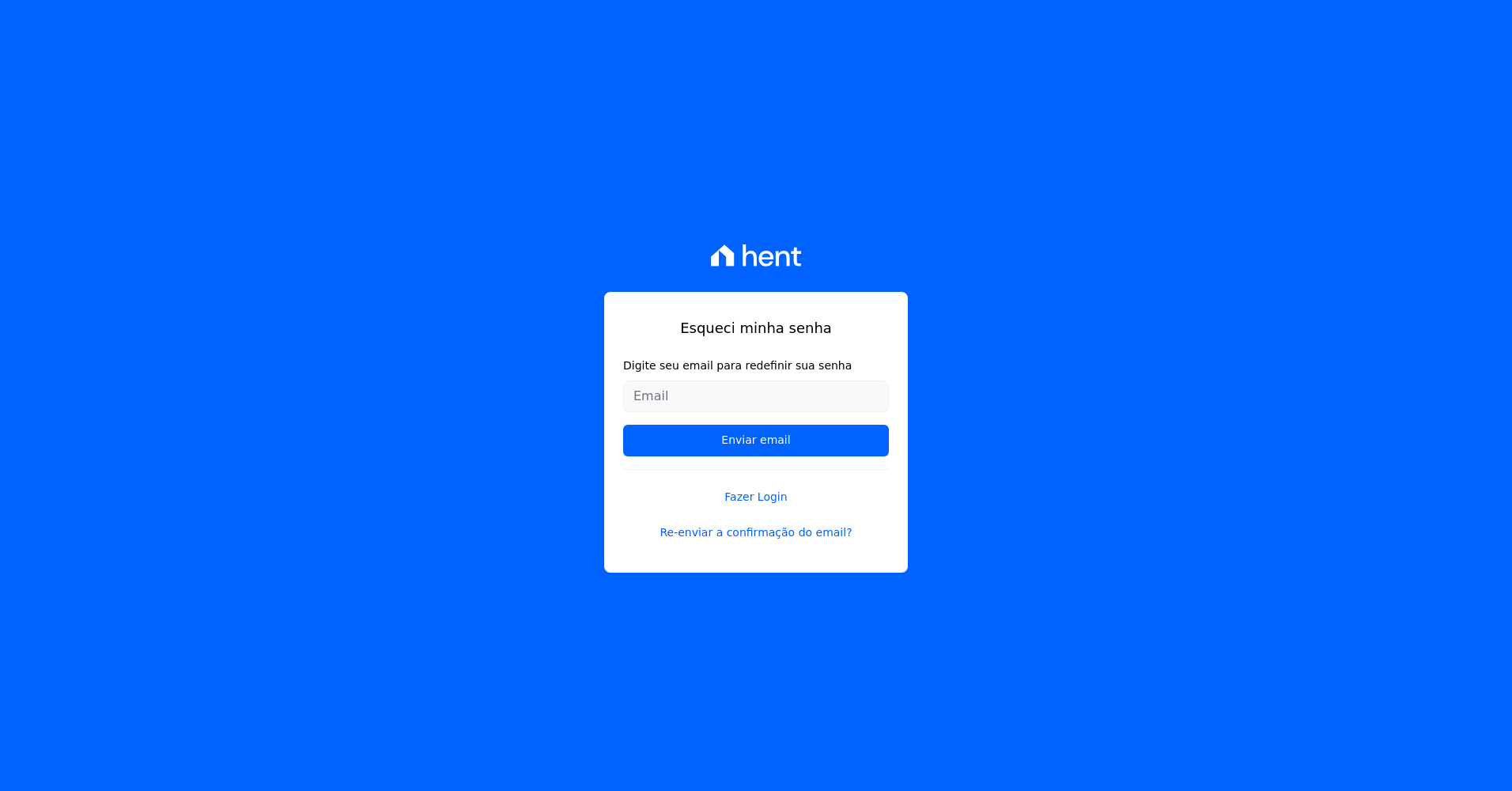
click at [710, 405] on input "Digite seu email para redefinir sua senha" at bounding box center [756, 396] width 266 height 32
type input "[EMAIL_ADDRESS][DOMAIN_NAME]"
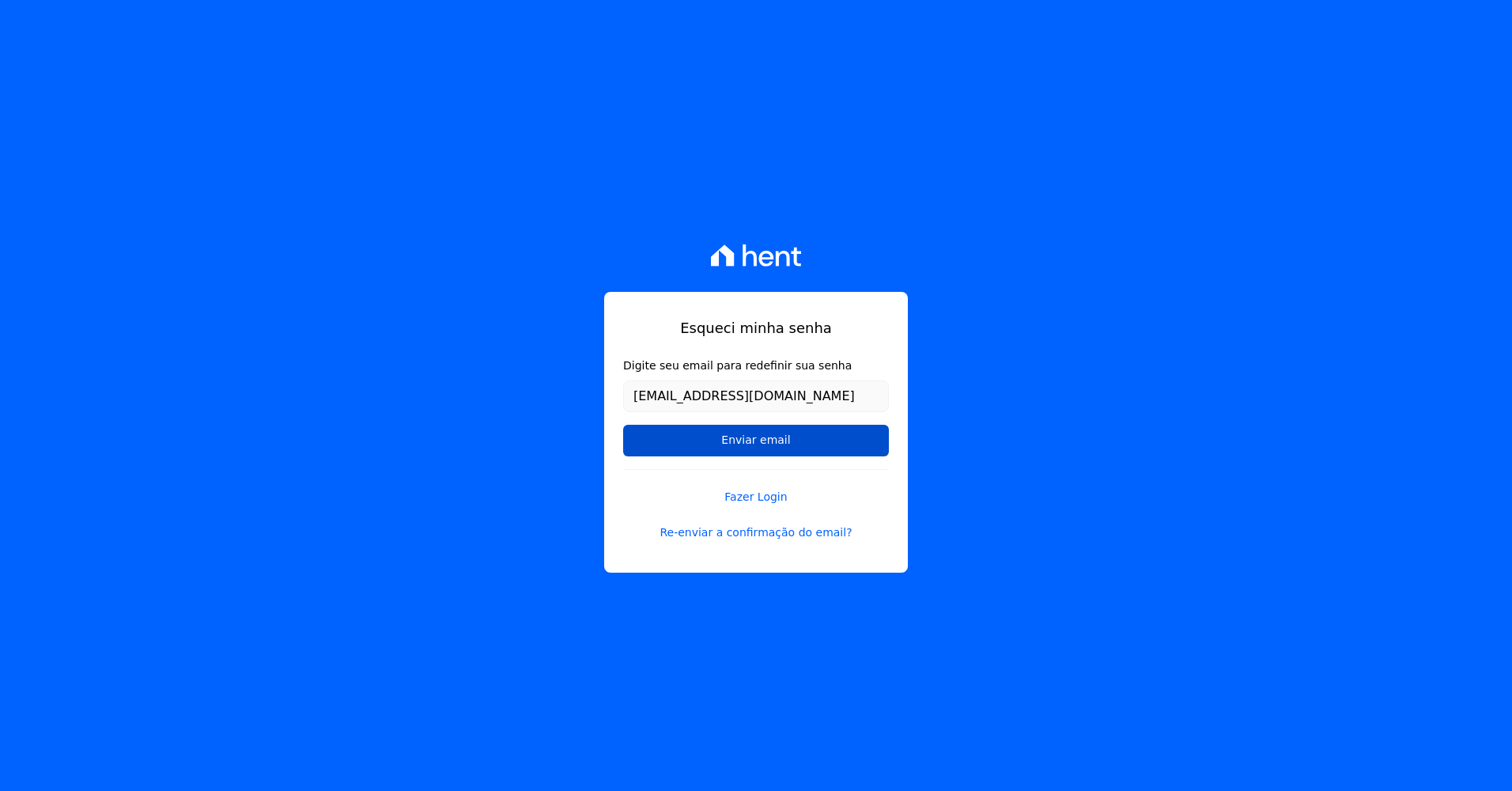
click at [718, 431] on input "Enviar email" at bounding box center [756, 441] width 266 height 32
click at [763, 435] on input "Enviar email" at bounding box center [756, 441] width 266 height 32
click at [764, 435] on input "Enviar email" at bounding box center [756, 441] width 266 height 32
click at [764, 436] on input "Enviar email" at bounding box center [756, 441] width 266 height 32
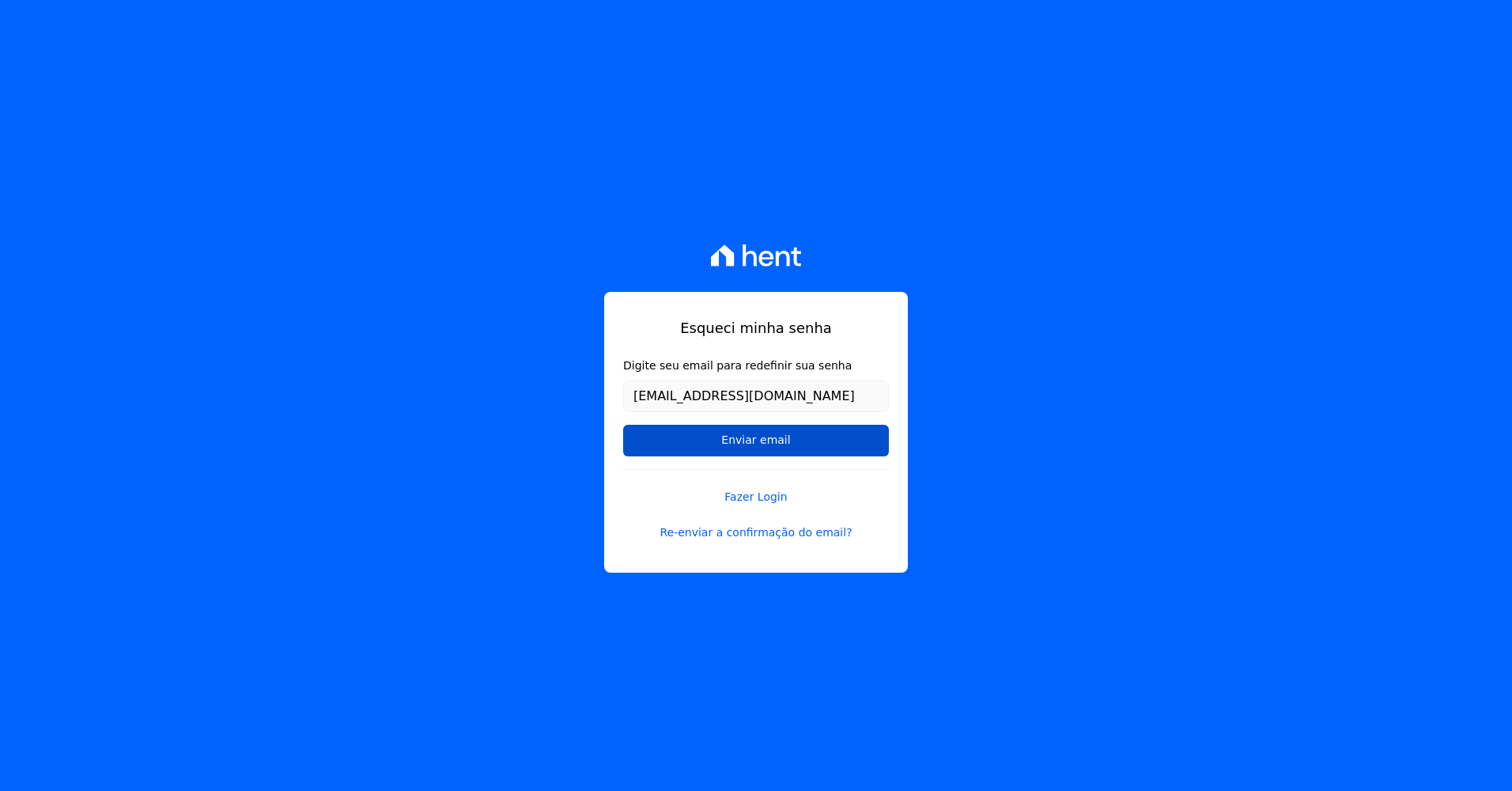
click at [764, 436] on input "Enviar email" at bounding box center [756, 441] width 266 height 32
click at [763, 436] on input "Enviar email" at bounding box center [756, 441] width 266 height 32
click at [761, 436] on input "Enviar email" at bounding box center [756, 441] width 266 height 32
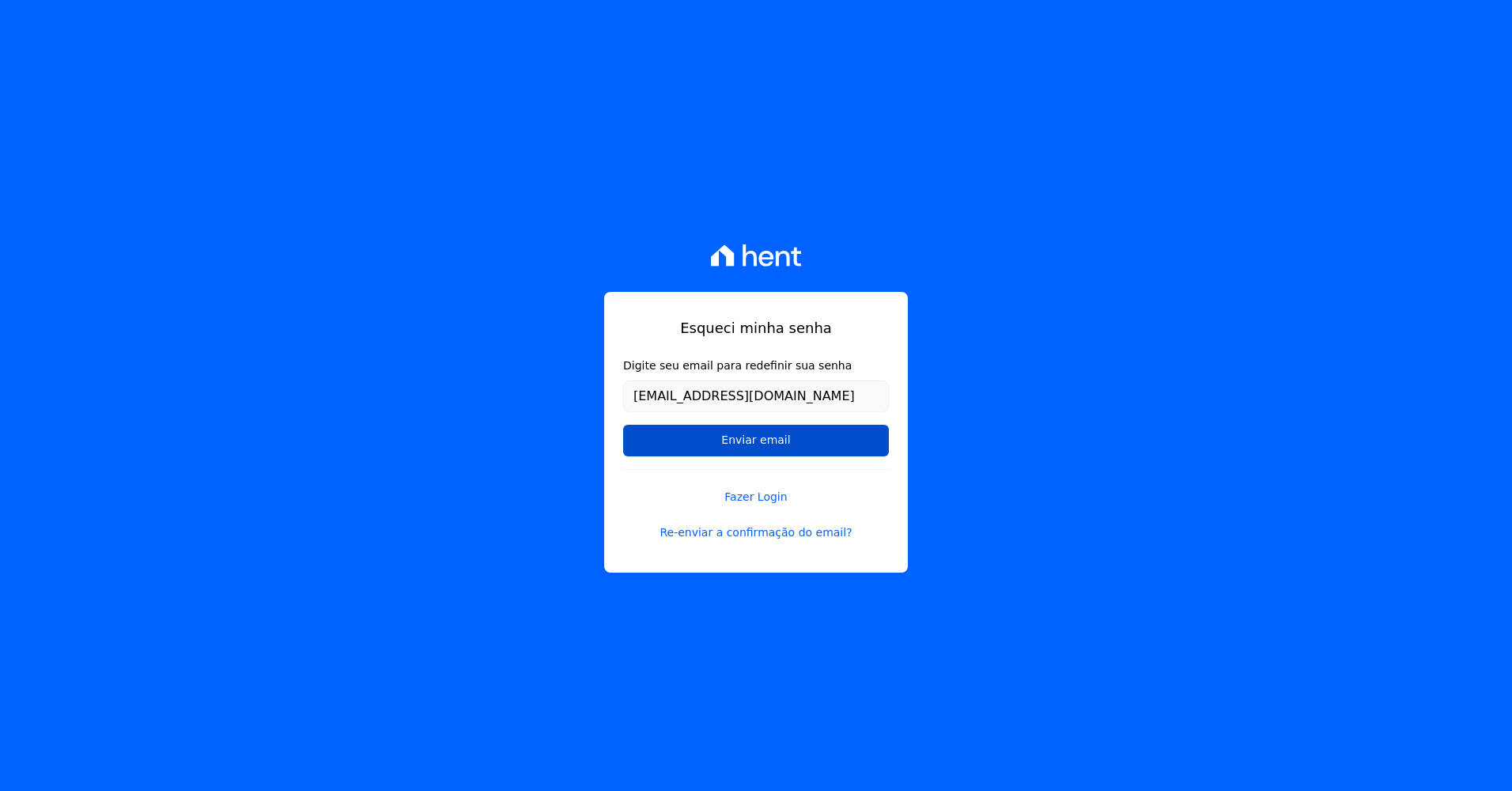
click at [756, 437] on input "Enviar email" at bounding box center [756, 441] width 266 height 32
click at [747, 456] on form "Digite seu email para redefinir sua senha ane.71silva@gmail.com Enviar email" at bounding box center [756, 413] width 266 height 111
click at [744, 451] on input "Enviar email" at bounding box center [756, 441] width 266 height 32
click at [742, 441] on input "Enviar email" at bounding box center [756, 441] width 266 height 32
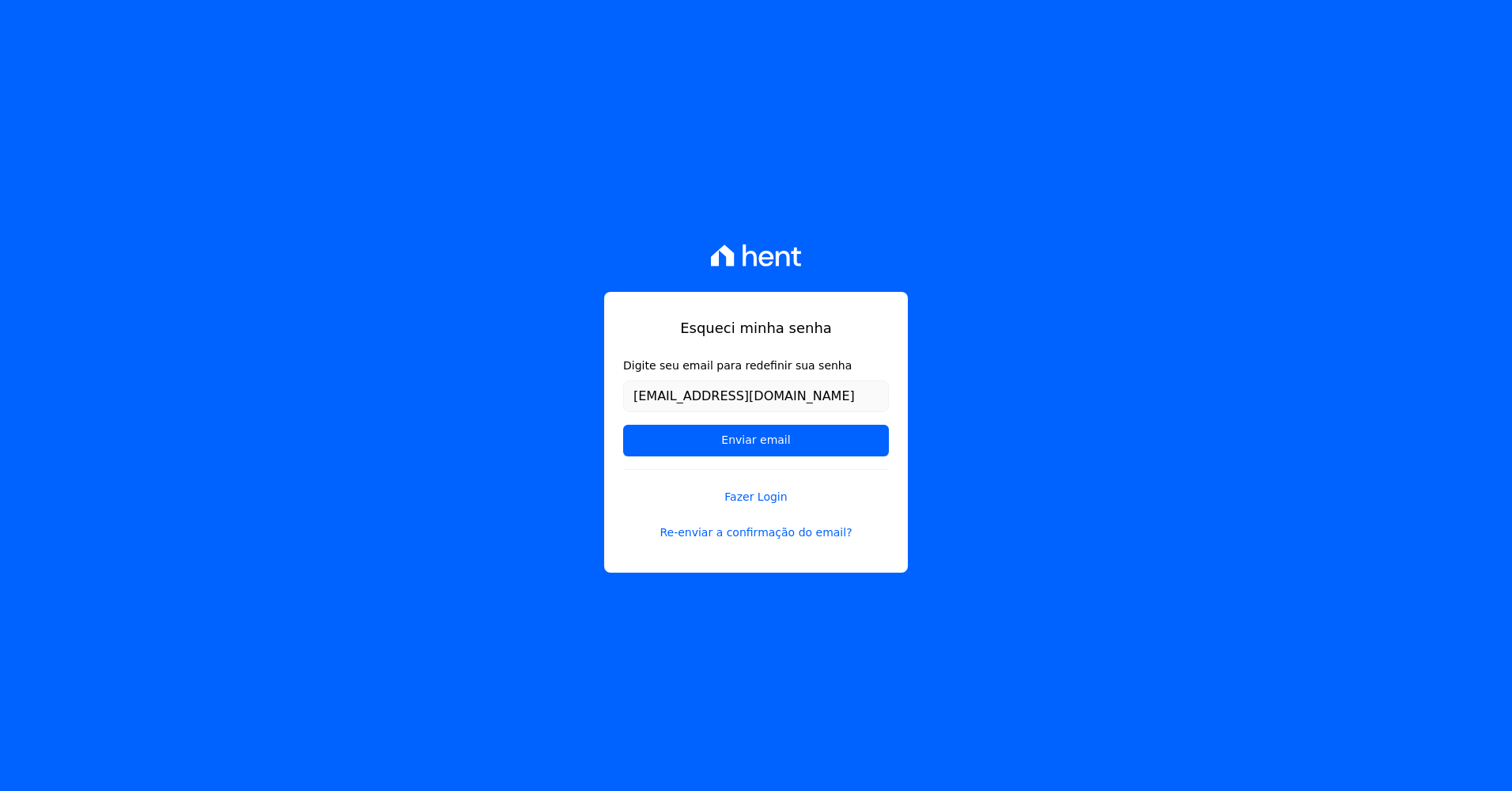
click at [743, 510] on div "Esqueci minha senha Digite seu email para redefinir sua senha ane.71silva@gmail…" at bounding box center [756, 432] width 303 height 281
click at [740, 499] on link "Fazer Login" at bounding box center [756, 488] width 266 height 37
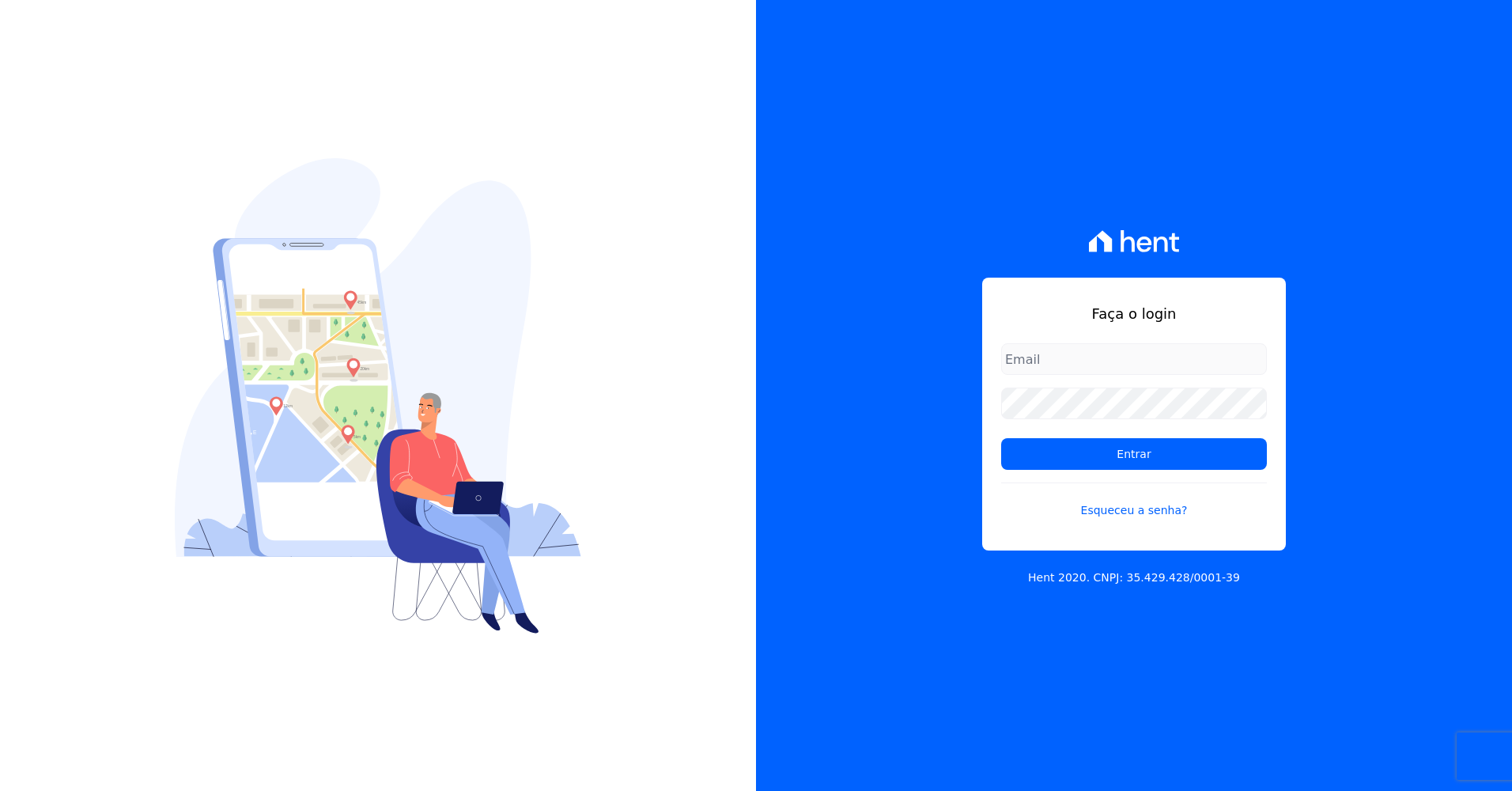
click at [1068, 357] on input "email" at bounding box center [1133, 360] width 266 height 32
type input "ane.71silva@gmail.com"
click at [1001, 438] on input "Entrar" at bounding box center [1133, 454] width 266 height 32
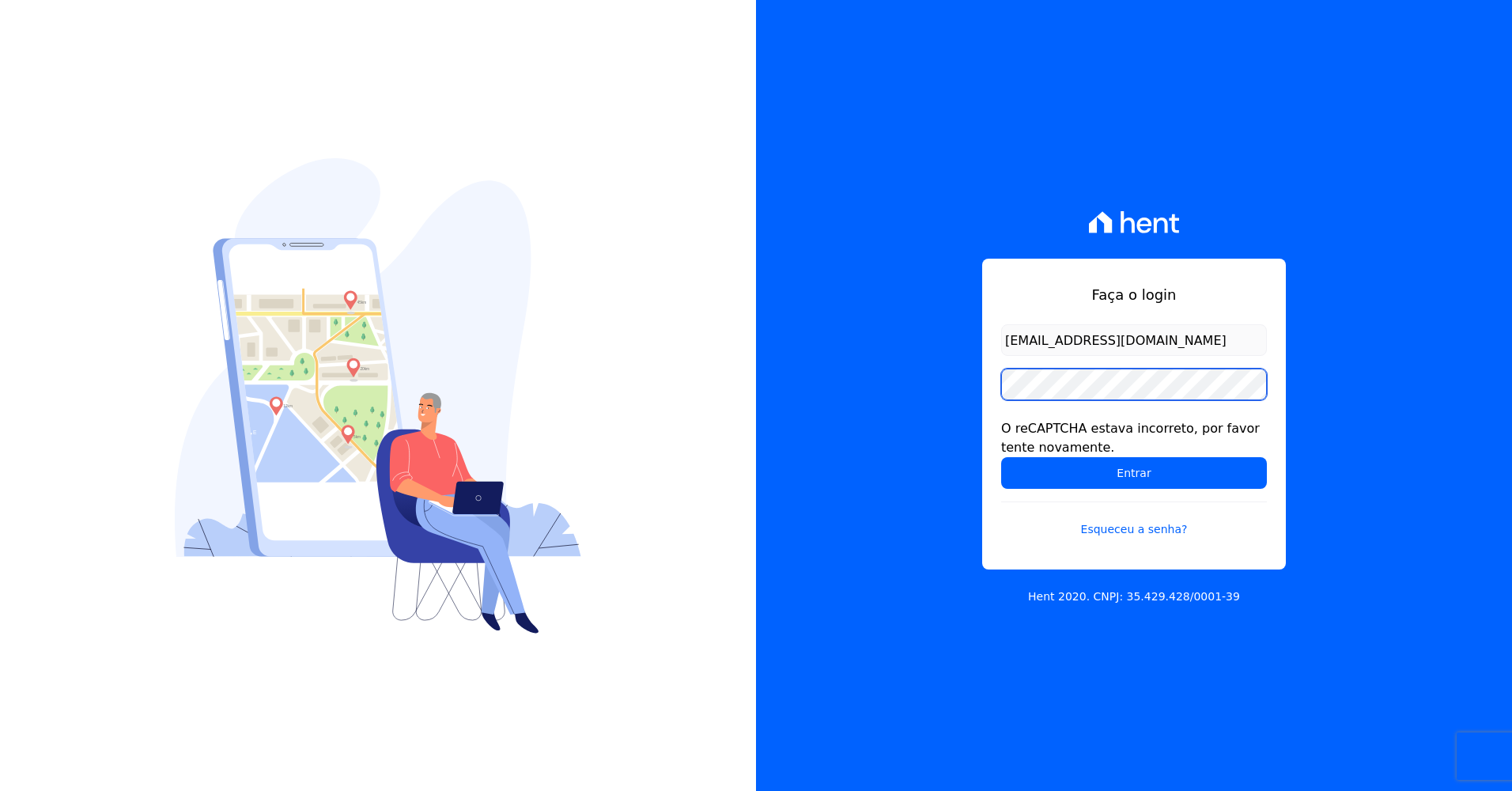
click at [1001, 457] on input "Entrar" at bounding box center [1133, 473] width 266 height 32
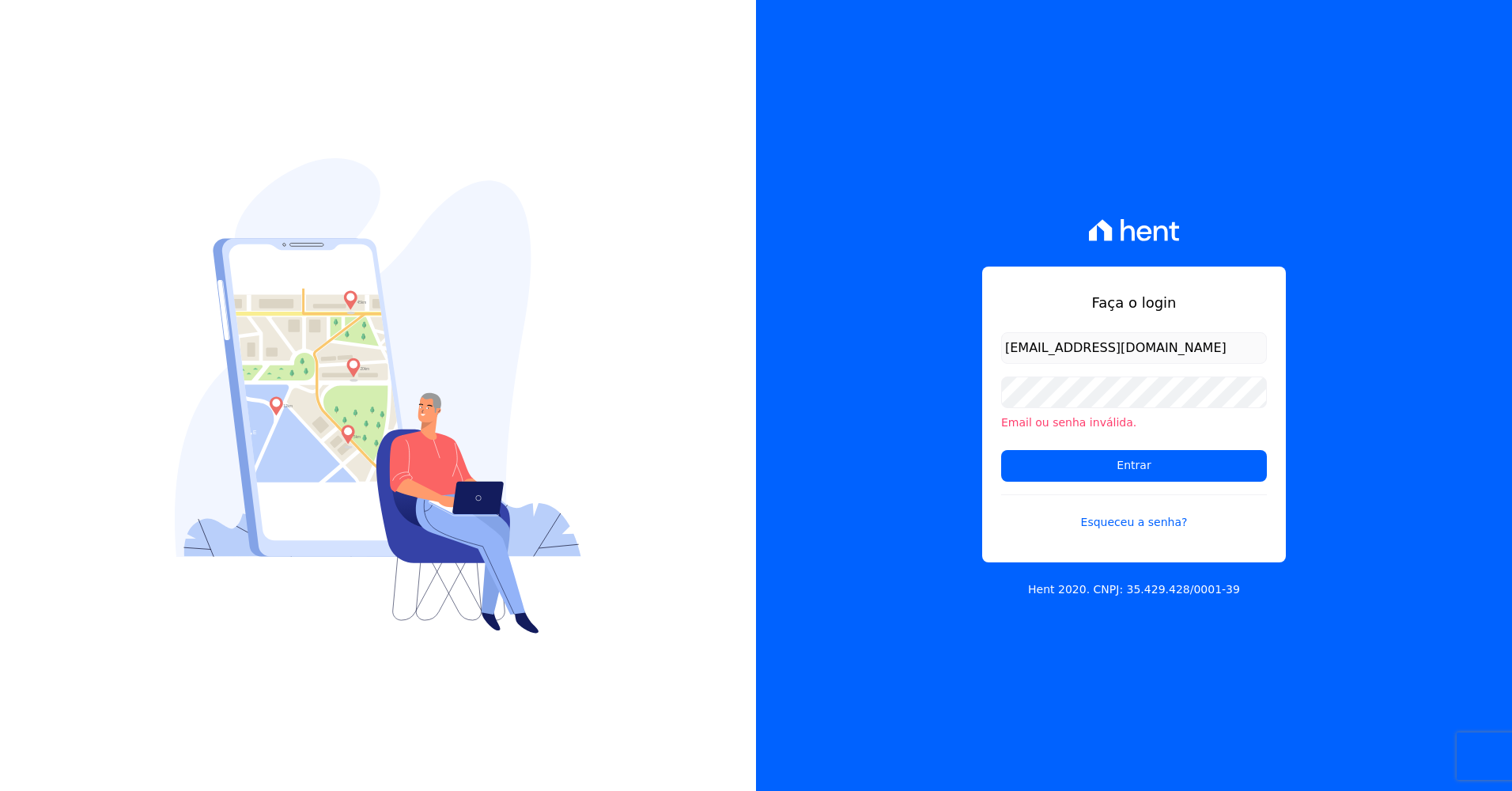
type input "[EMAIL_ADDRESS][DOMAIN_NAME]"
click at [1001, 450] on input "Entrar" at bounding box center [1133, 466] width 266 height 32
drag, startPoint x: 1055, startPoint y: 339, endPoint x: 1033, endPoint y: 349, distance: 24.2
click at [987, 353] on div "Faça o login [EMAIL_ADDRESS][DOMAIN_NAME] Email ou senha inválida. Entrar Esque…" at bounding box center [1134, 414] width 303 height 296
click at [1060, 345] on input "23017193ane.71silva@gmail.com" at bounding box center [1133, 348] width 266 height 32
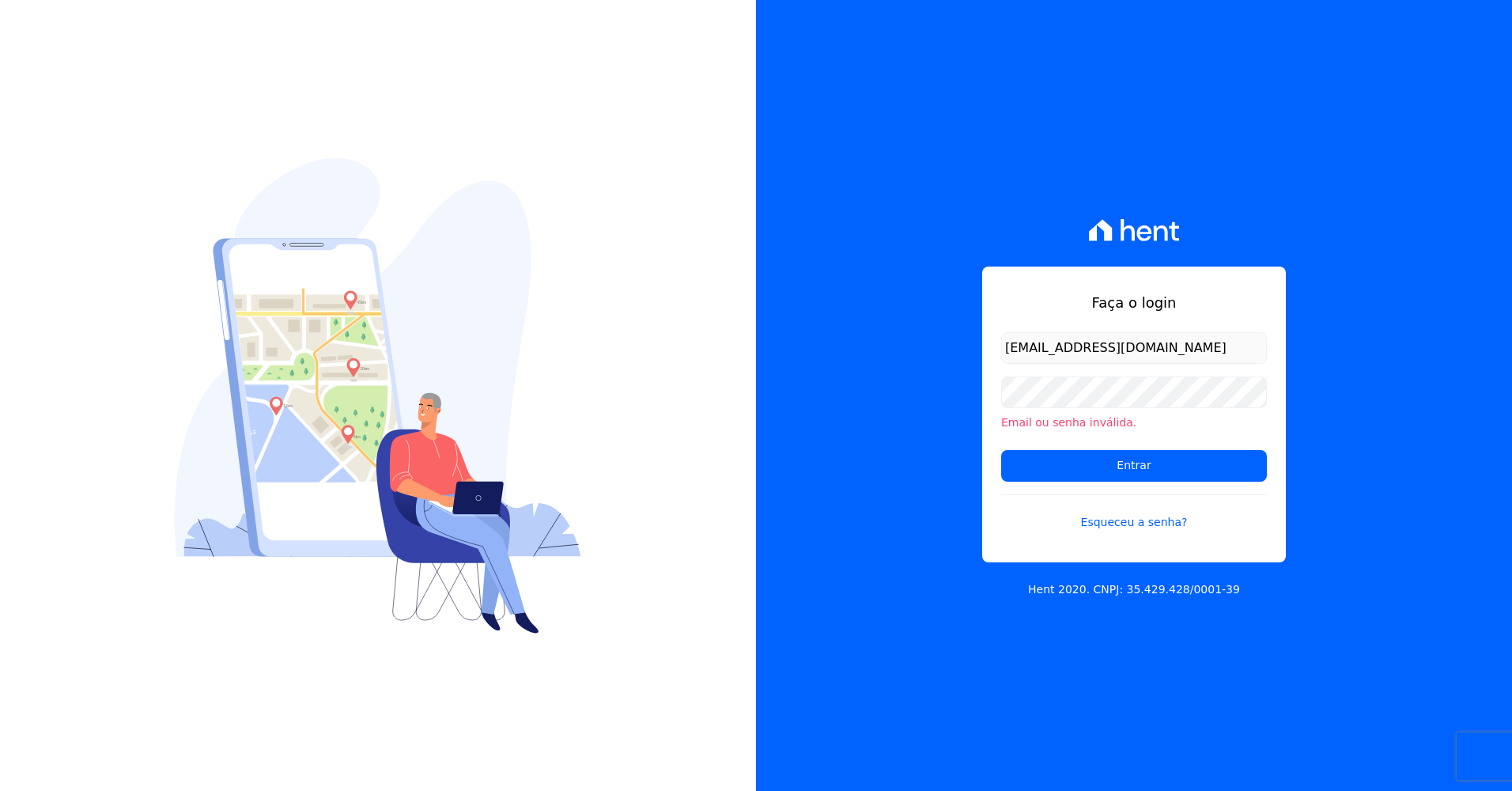
drag, startPoint x: 1060, startPoint y: 345, endPoint x: 930, endPoint y: 346, distance: 130.0
click at [930, 346] on div "Faça o login 23017193ane.71silva@gmail.com Email ou senha inválida. Entrar Esqu…" at bounding box center [1134, 396] width 756 height 791
click at [1020, 323] on div "Faça o login 23017193ane.71silva@gmail.com Email ou senha inválida. Entrar Esqu…" at bounding box center [1134, 414] width 303 height 296
click at [1060, 353] on input "23017193ane.71silva@gmail.com" at bounding box center [1133, 348] width 266 height 32
type input "ane.71silva@gmail.com"
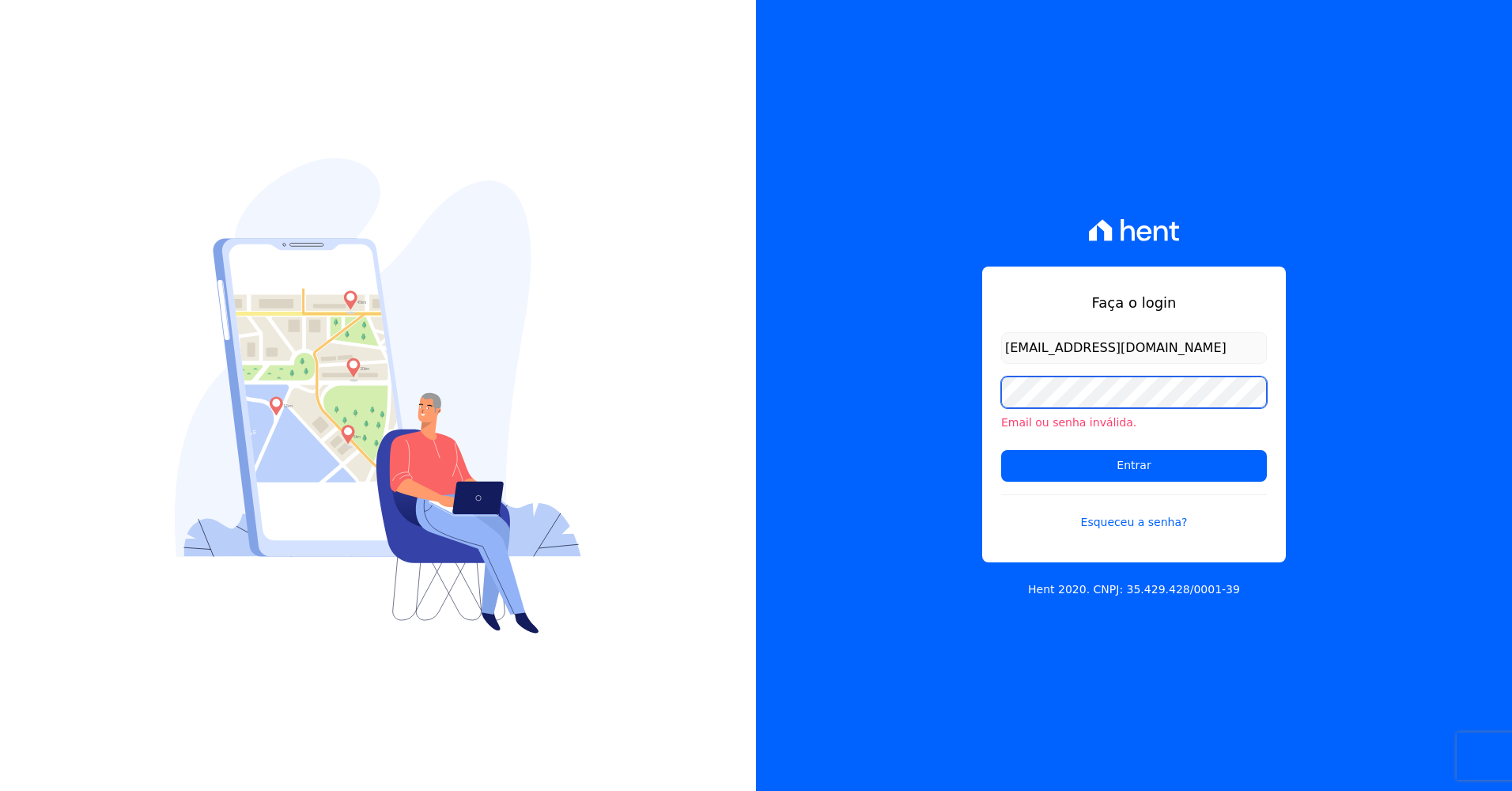
click at [1001, 450] on input "Entrar" at bounding box center [1133, 466] width 266 height 32
click at [1152, 525] on link "Esqueceu a senha?" at bounding box center [1133, 513] width 266 height 37
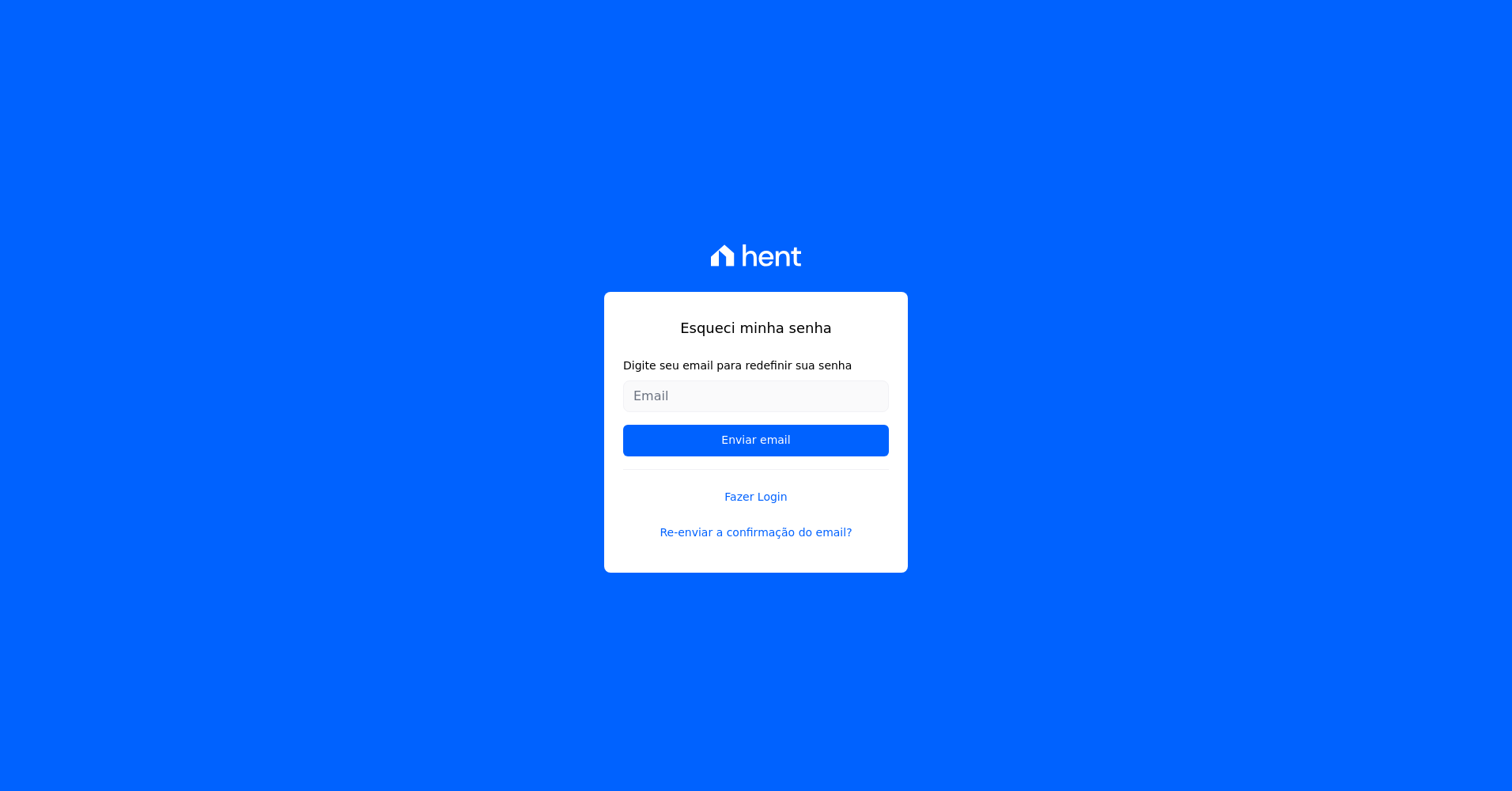
click at [668, 365] on label "Digite seu email para redefinir sua senha" at bounding box center [756, 366] width 266 height 17
click at [668, 381] on input "Digite seu email para redefinir sua senha" at bounding box center [756, 396] width 266 height 32
click at [671, 378] on form "Digite seu email para redefinir sua senha Enviar email" at bounding box center [756, 413] width 266 height 111
click at [671, 379] on form "Digite seu email para redefinir sua senha Enviar email" at bounding box center [756, 413] width 266 height 111
drag, startPoint x: 671, startPoint y: 379, endPoint x: 683, endPoint y: 393, distance: 18.4
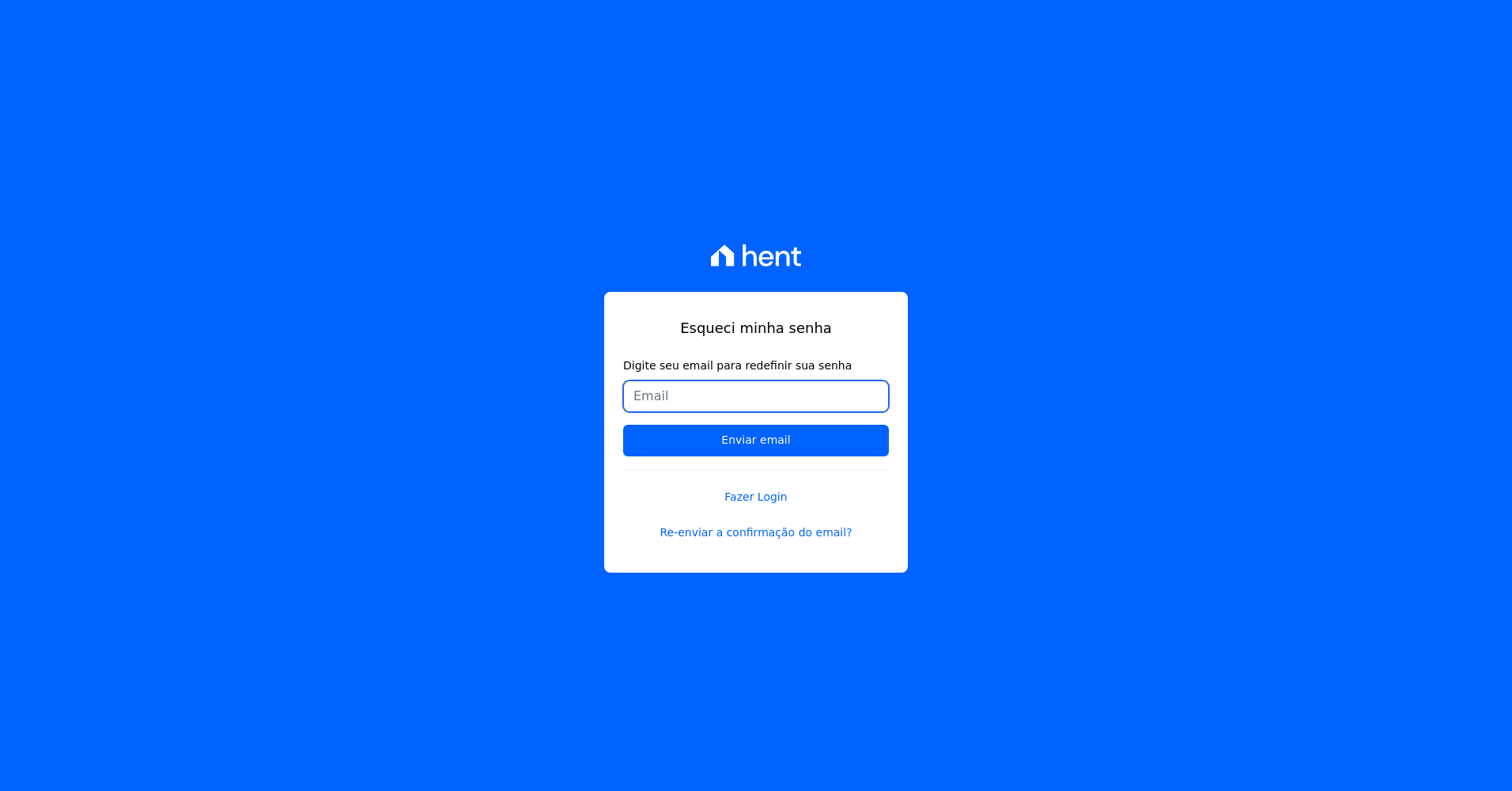
click at [683, 393] on input "Digite seu email para redefinir sua senha" at bounding box center [756, 396] width 266 height 32
